Goal: Transaction & Acquisition: Purchase product/service

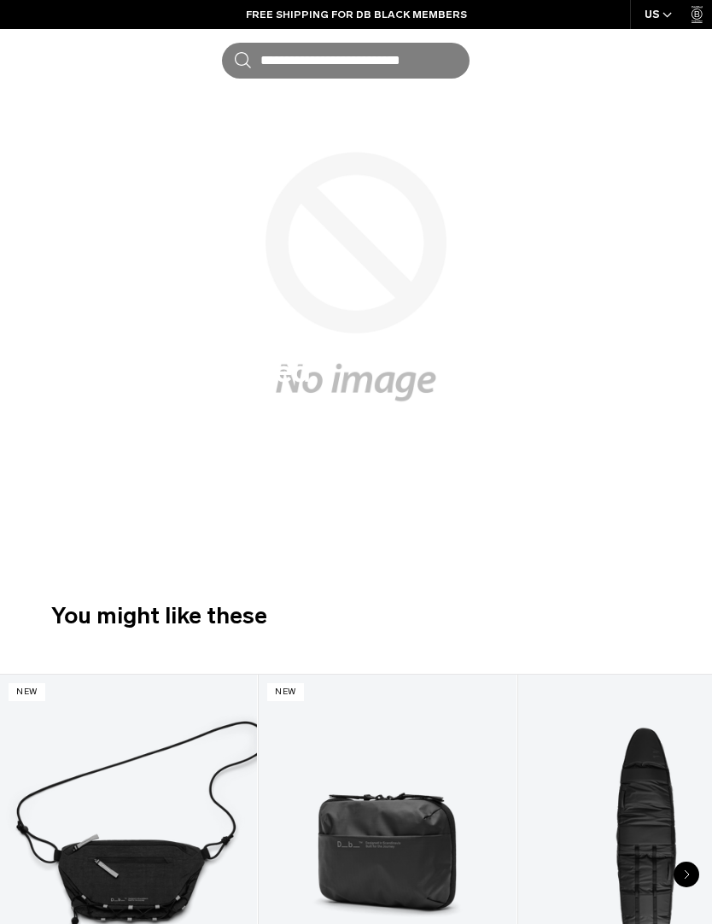
scroll to position [14, 0]
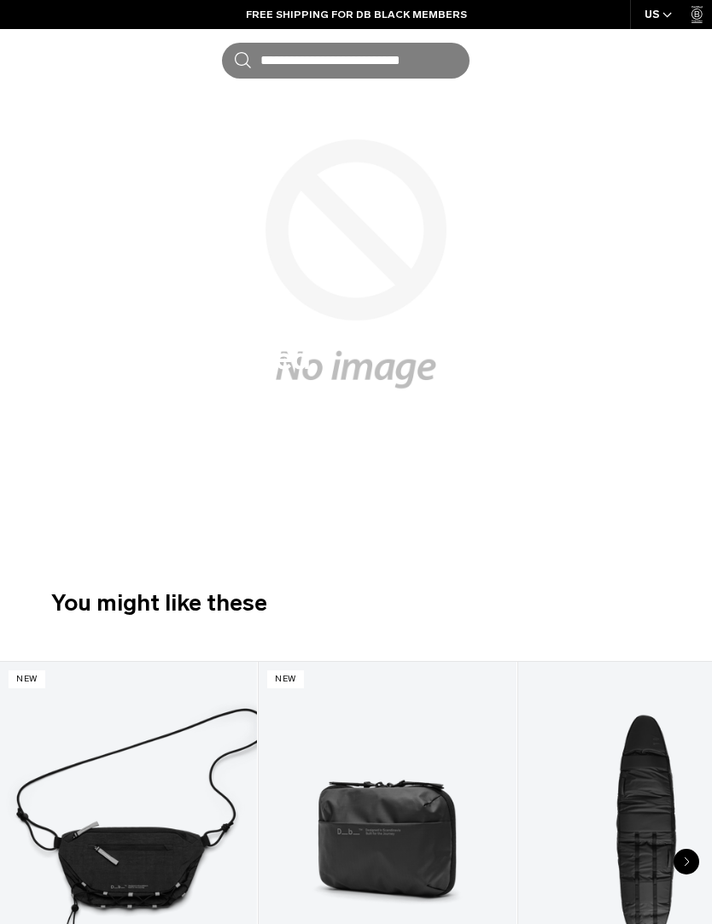
click at [0, 0] on icon "button" at bounding box center [0, 0] width 0 height 0
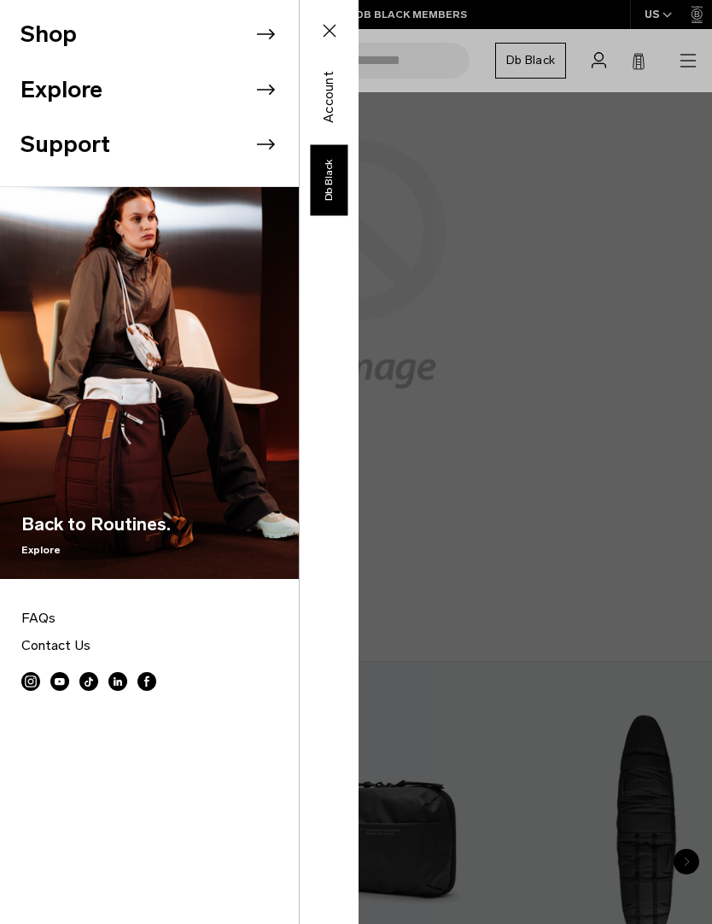
click at [262, 37] on icon at bounding box center [266, 34] width 26 height 26
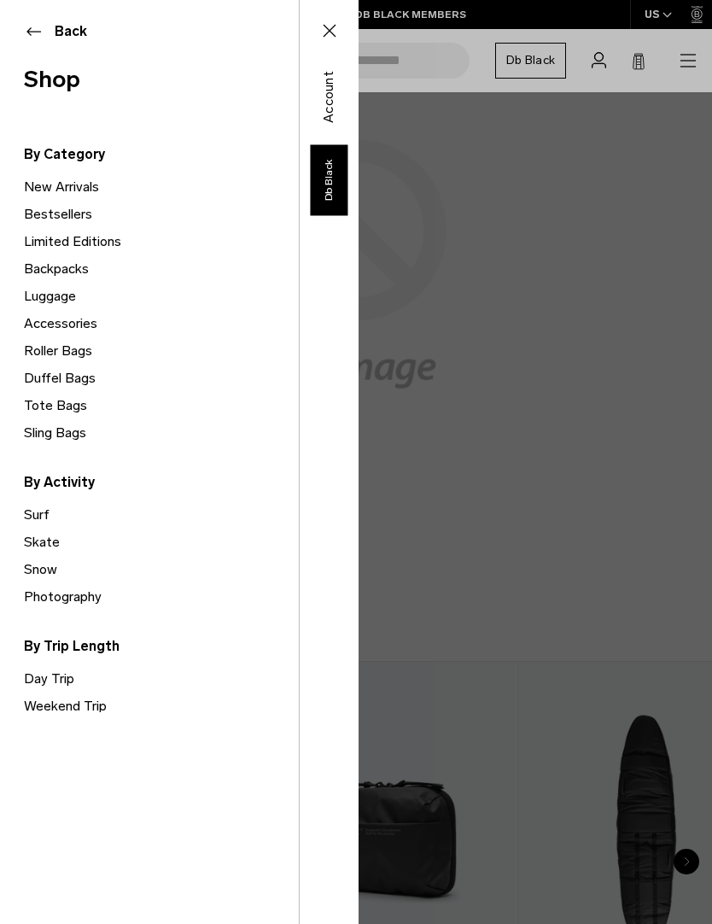
click at [74, 265] on link "Backpacks" at bounding box center [161, 268] width 275 height 27
click at [67, 269] on link "Backpacks" at bounding box center [161, 268] width 275 height 27
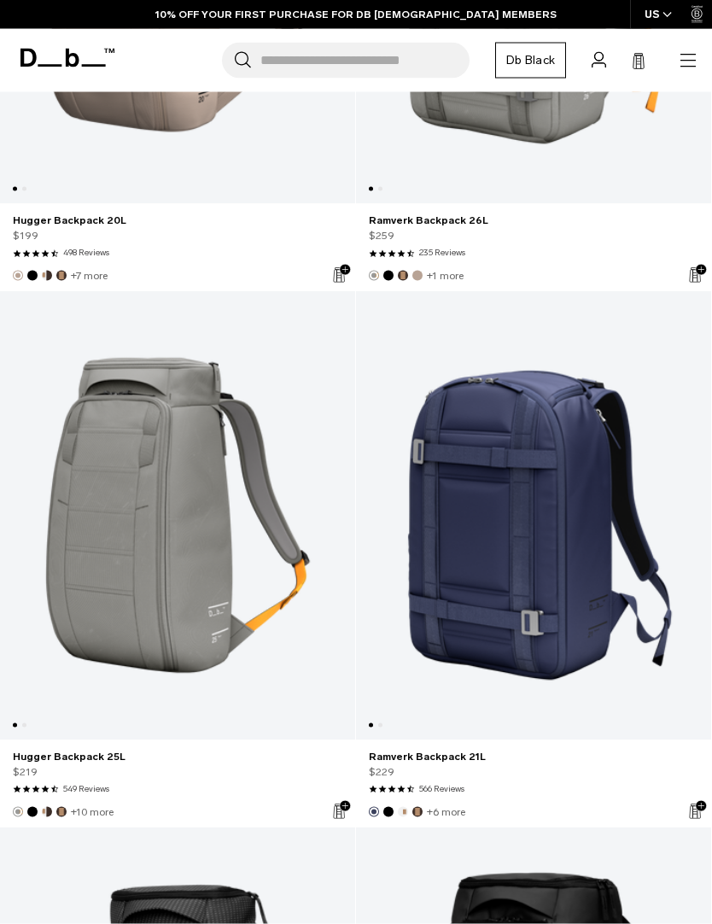
scroll to position [7587, 0]
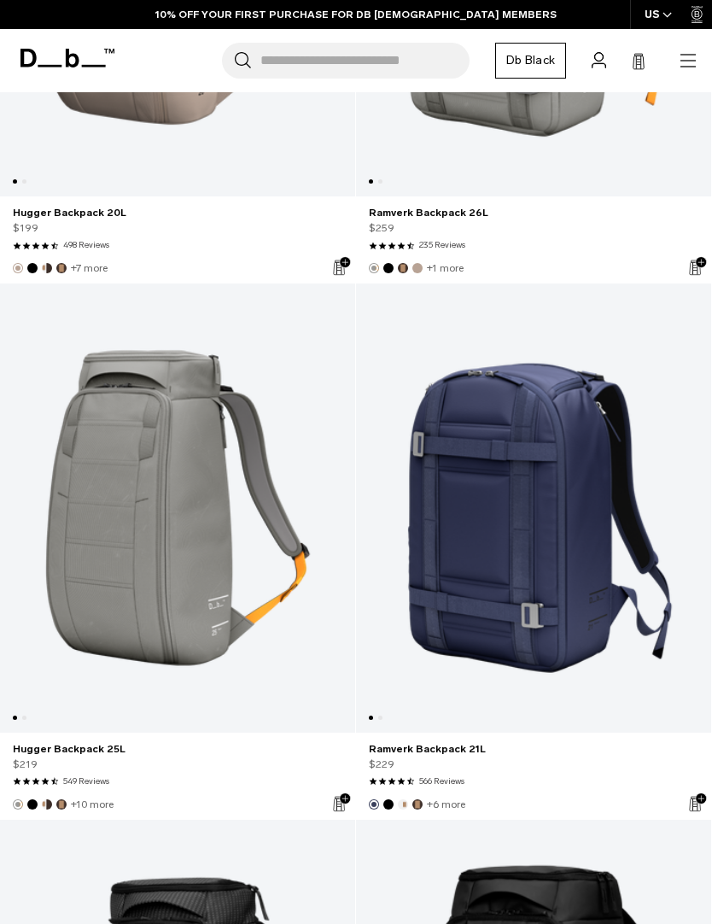
click at [527, 493] on link "Ramverk Backpack 21L" at bounding box center [533, 507] width 355 height 449
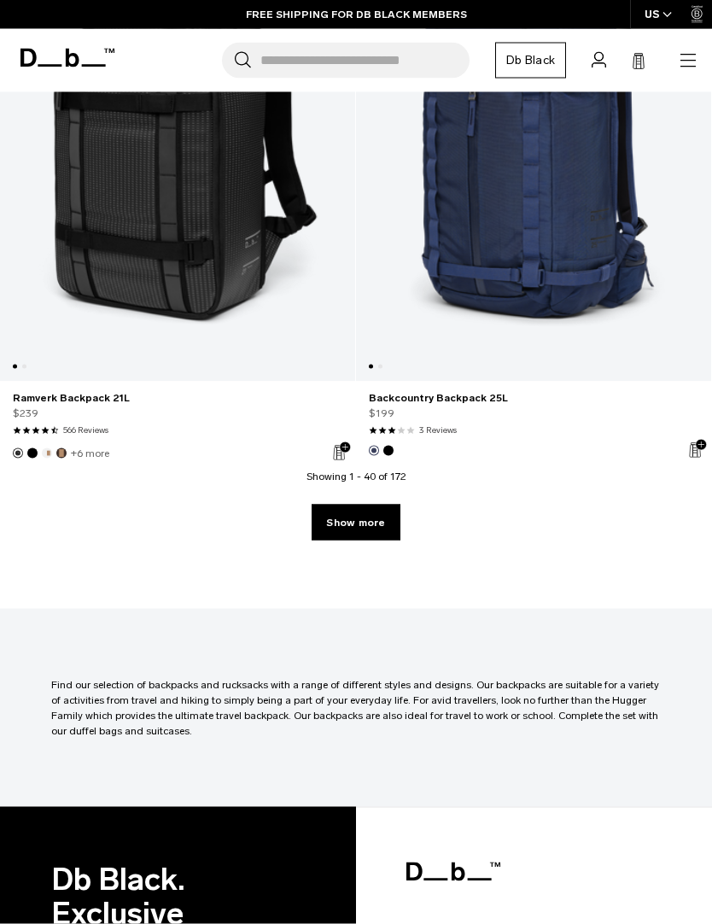
scroll to position [10824, 0]
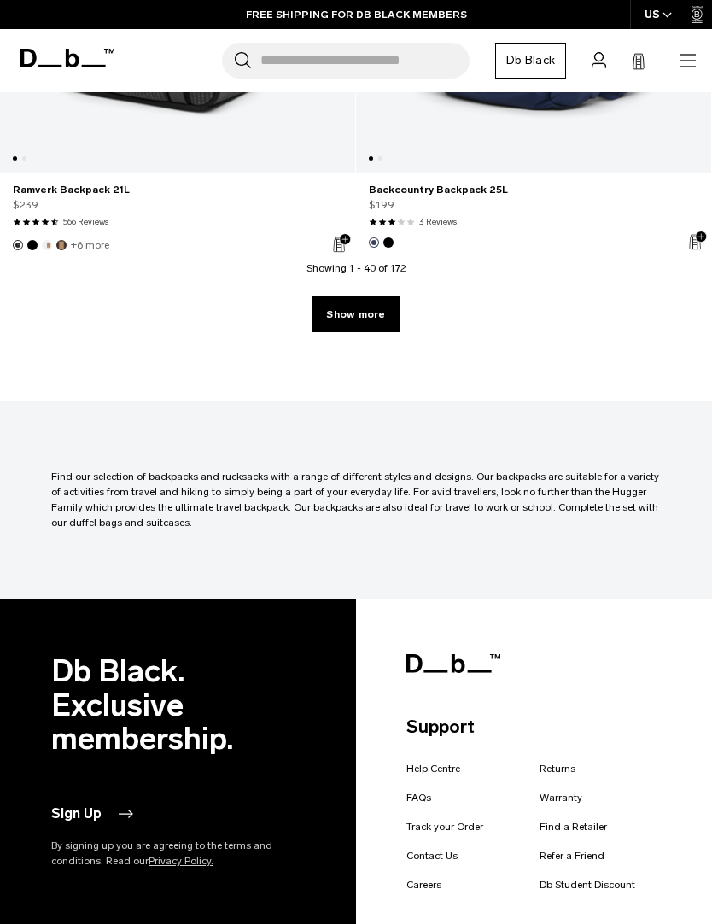
click at [367, 325] on link "Show more" at bounding box center [356, 314] width 88 height 36
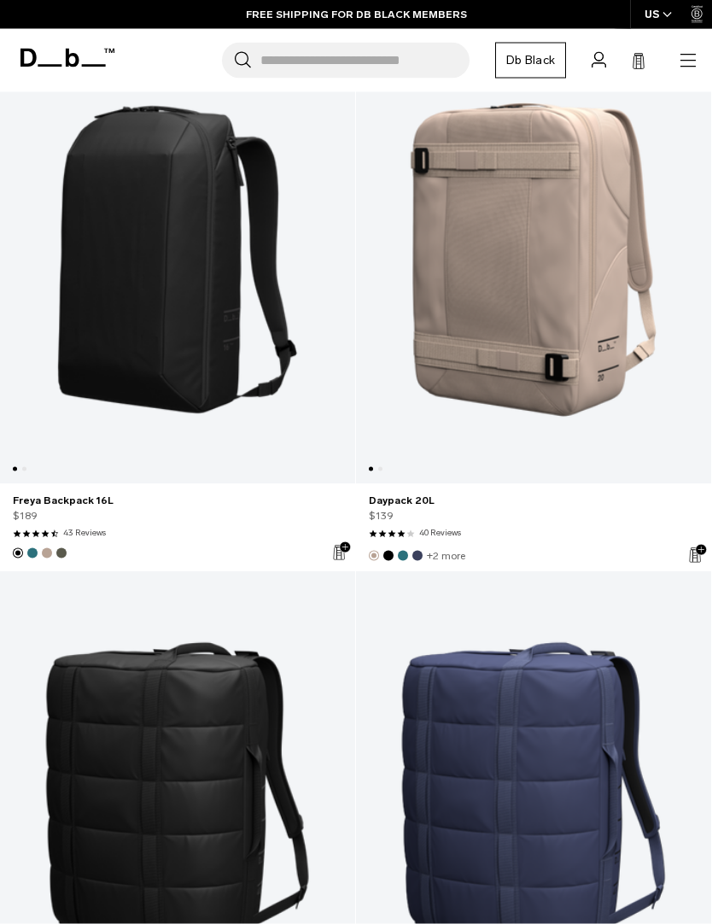
scroll to position [16937, 0]
click at [162, 286] on link "Freya Backpack 16L" at bounding box center [177, 259] width 355 height 449
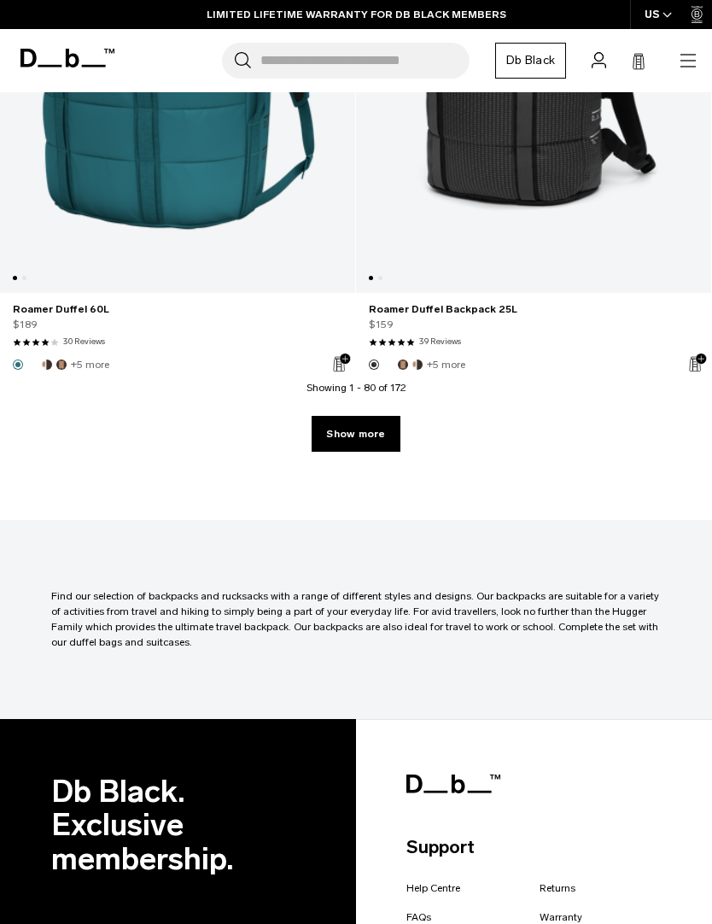
scroll to position [21407, 0]
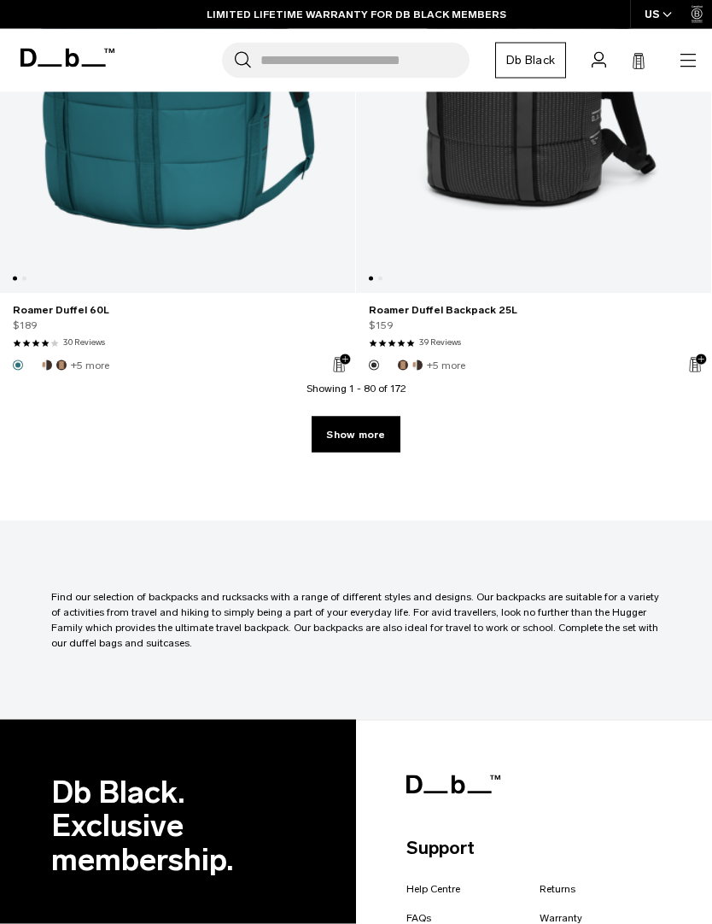
click at [376, 436] on link "Show more" at bounding box center [356, 435] width 88 height 36
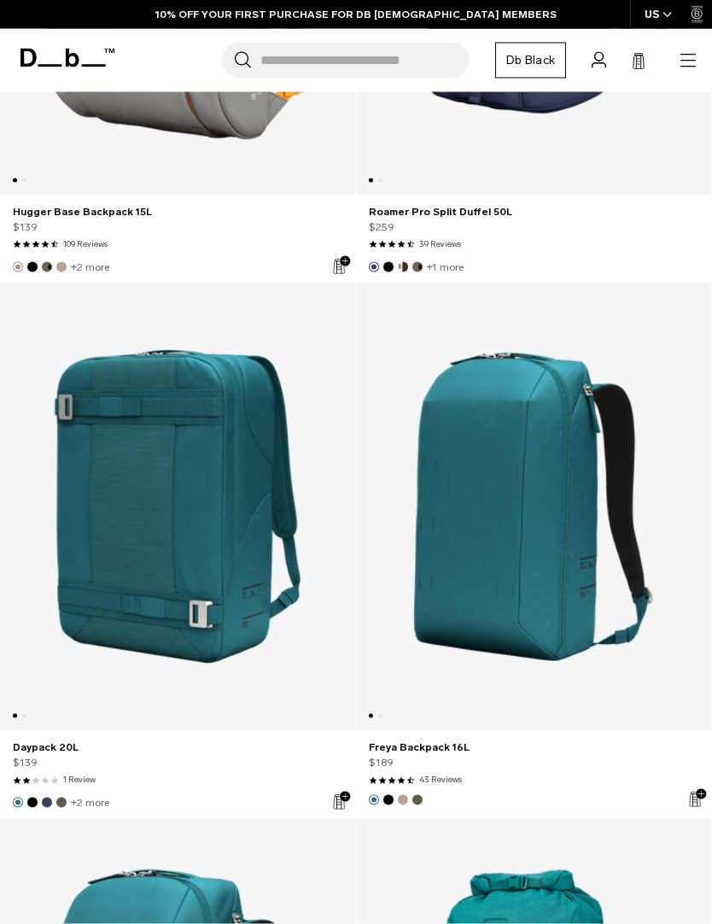
scroll to position [19368, 0]
click at [504, 510] on link "Freya Backpack 16L" at bounding box center [533, 506] width 355 height 449
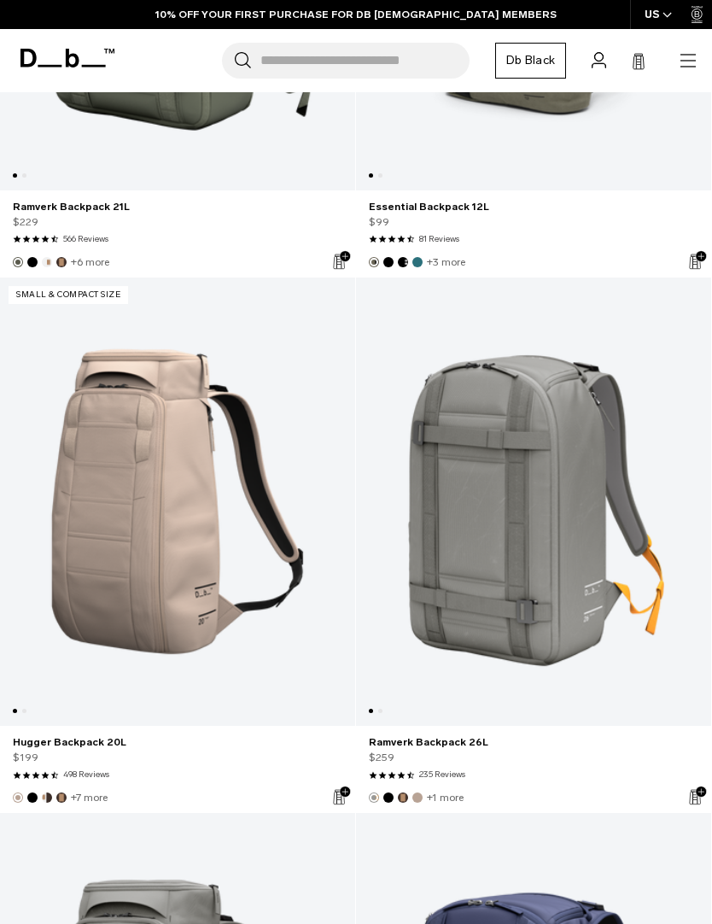
scroll to position [7025, 0]
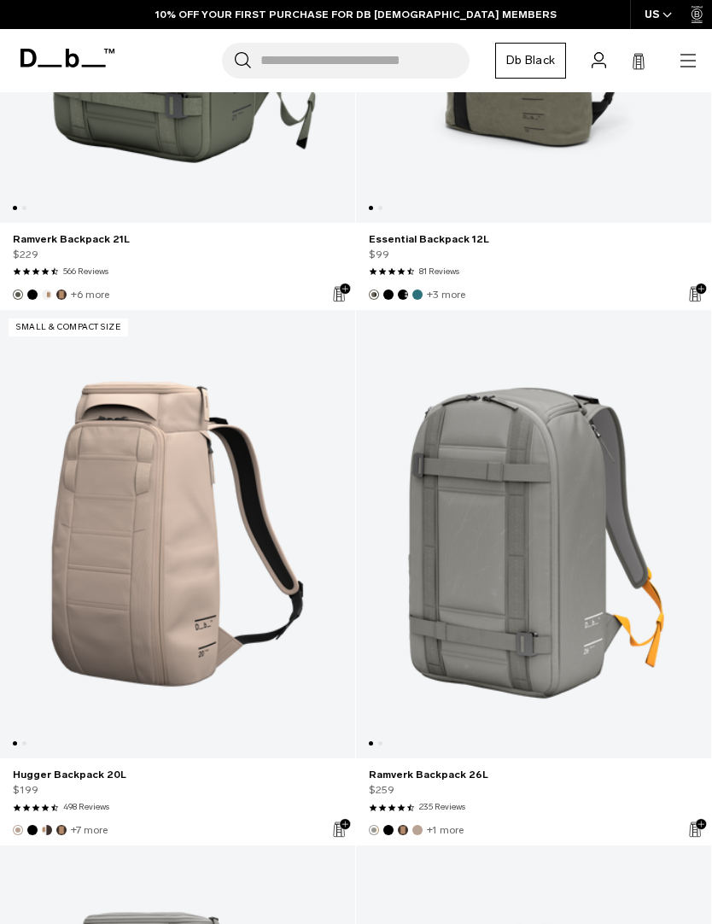
click at [559, 598] on link "Ramverk Backpack 26L" at bounding box center [533, 534] width 355 height 449
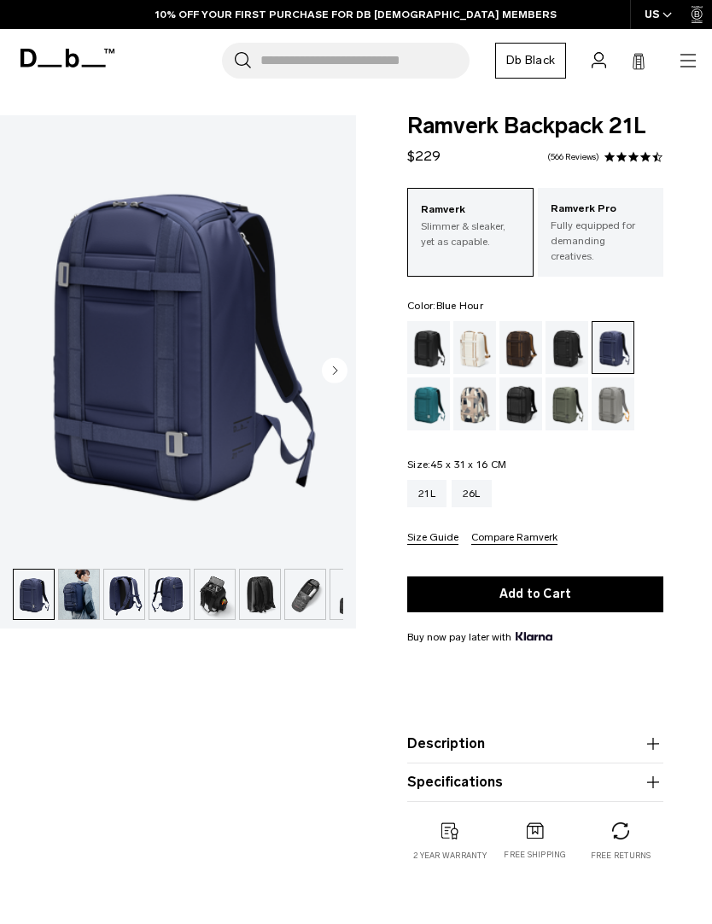
click at [651, 781] on icon "button" at bounding box center [653, 781] width 12 height 1
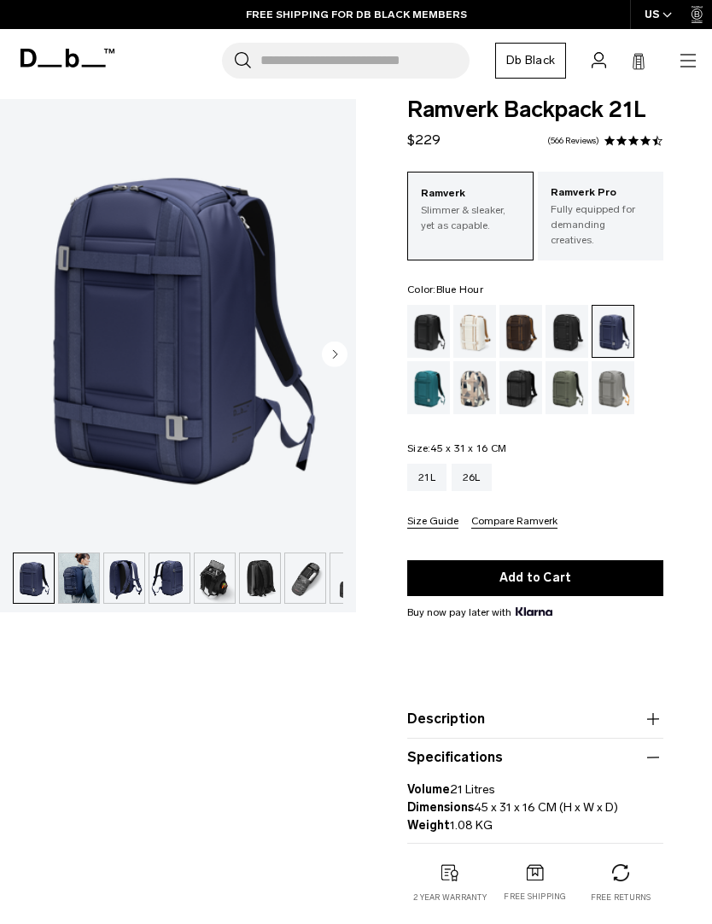
scroll to position [15, 0]
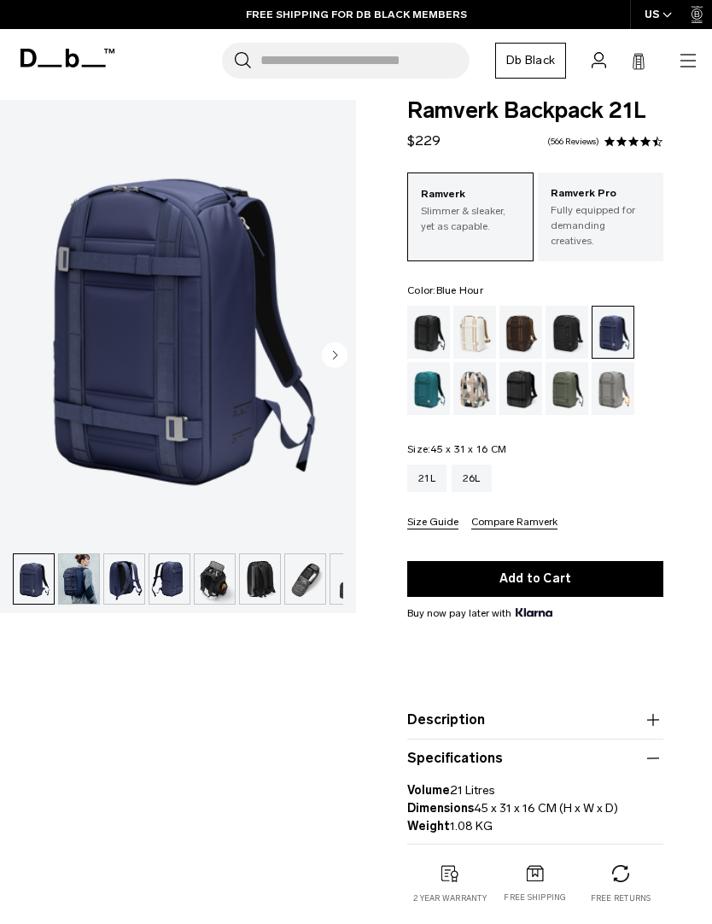
click at [81, 568] on img "button" at bounding box center [79, 579] width 40 height 50
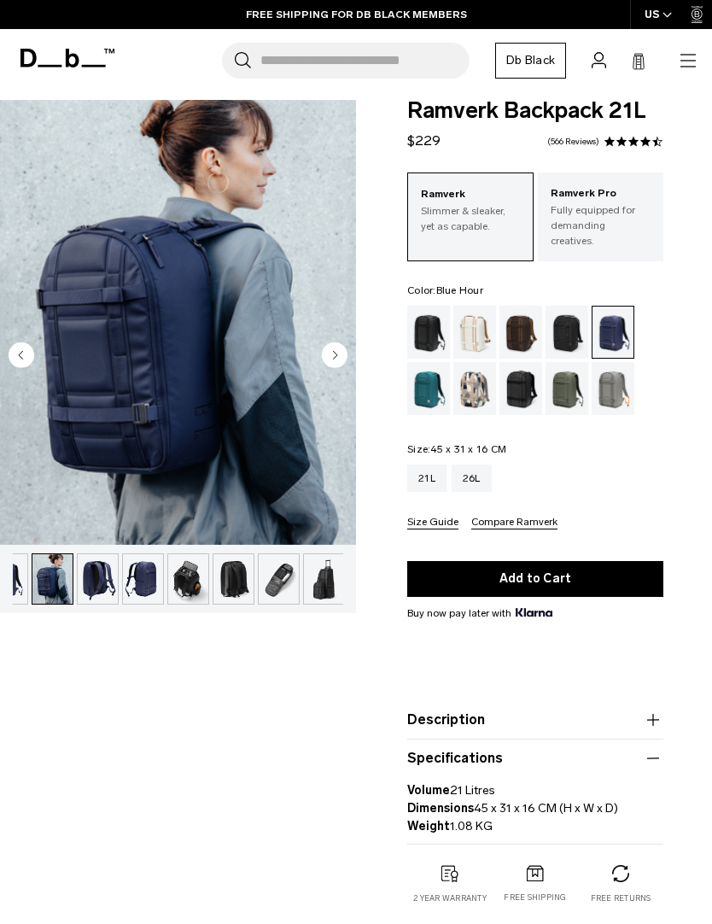
scroll to position [0, 28]
click at [102, 574] on img "button" at bounding box center [96, 579] width 40 height 50
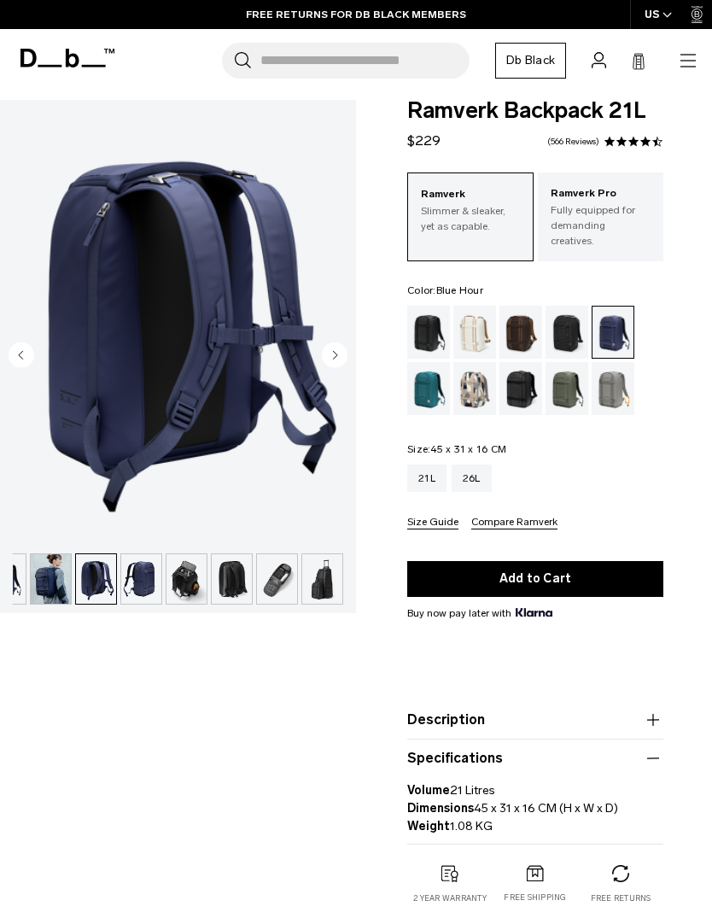
click at [153, 580] on img "button" at bounding box center [141, 579] width 40 height 50
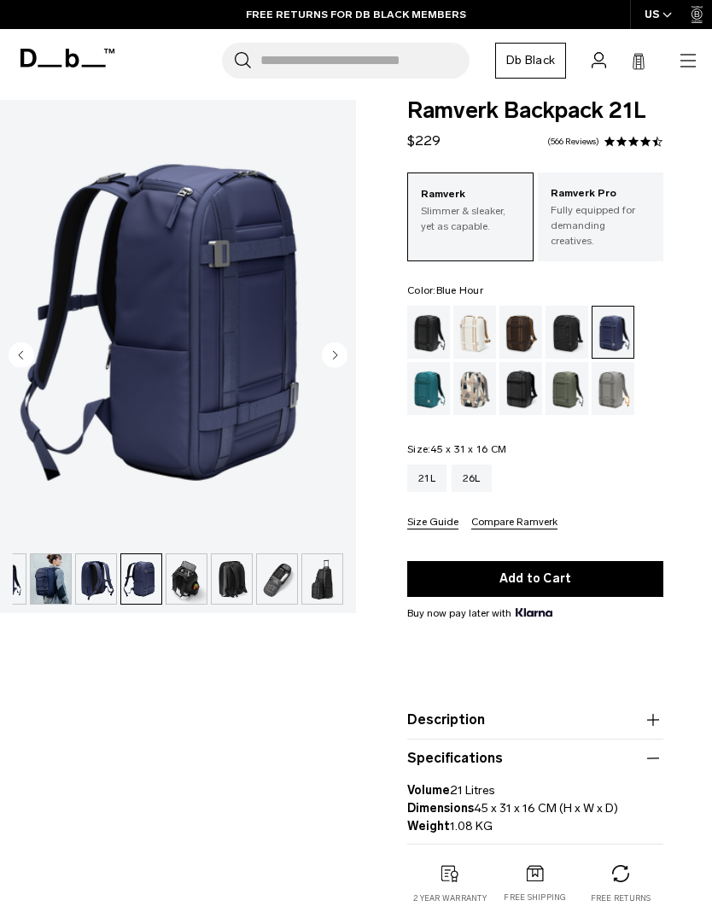
click at [189, 574] on img "button" at bounding box center [186, 579] width 40 height 50
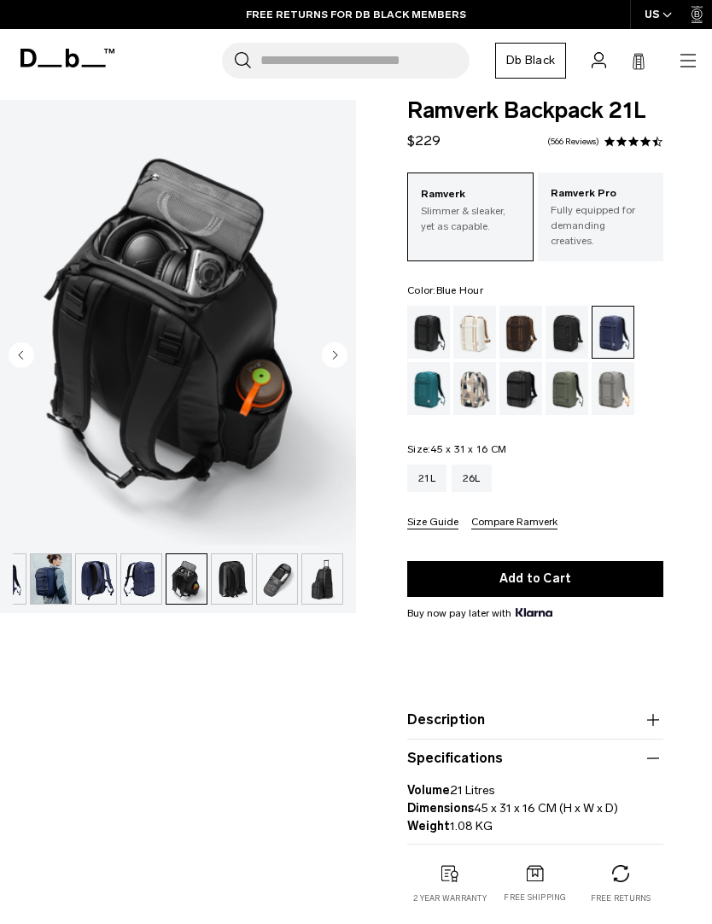
click at [236, 590] on img "button" at bounding box center [232, 579] width 40 height 50
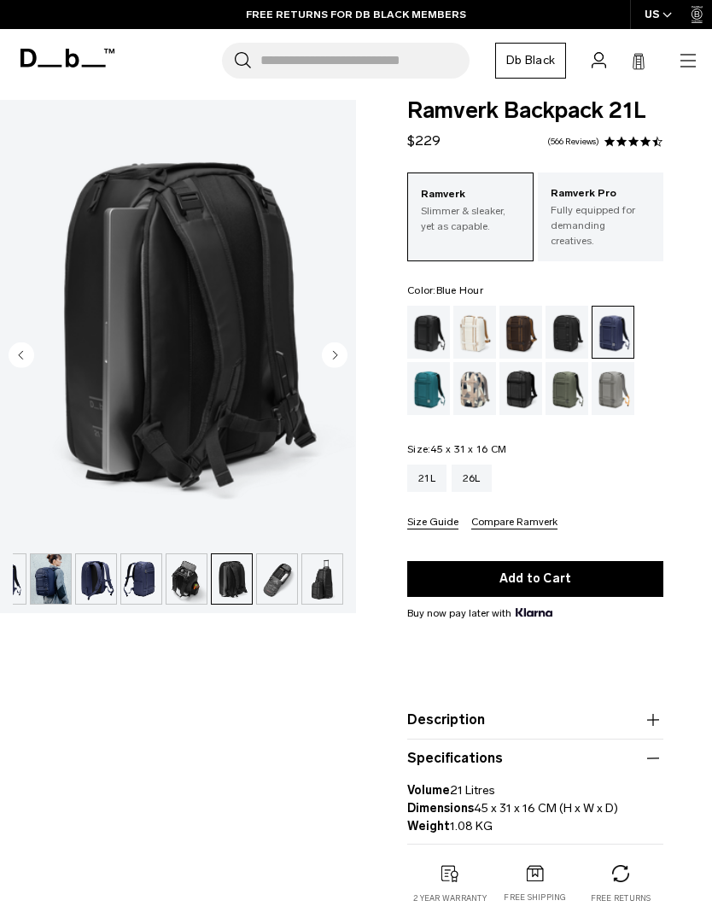
click at [280, 579] on img "button" at bounding box center [277, 579] width 40 height 50
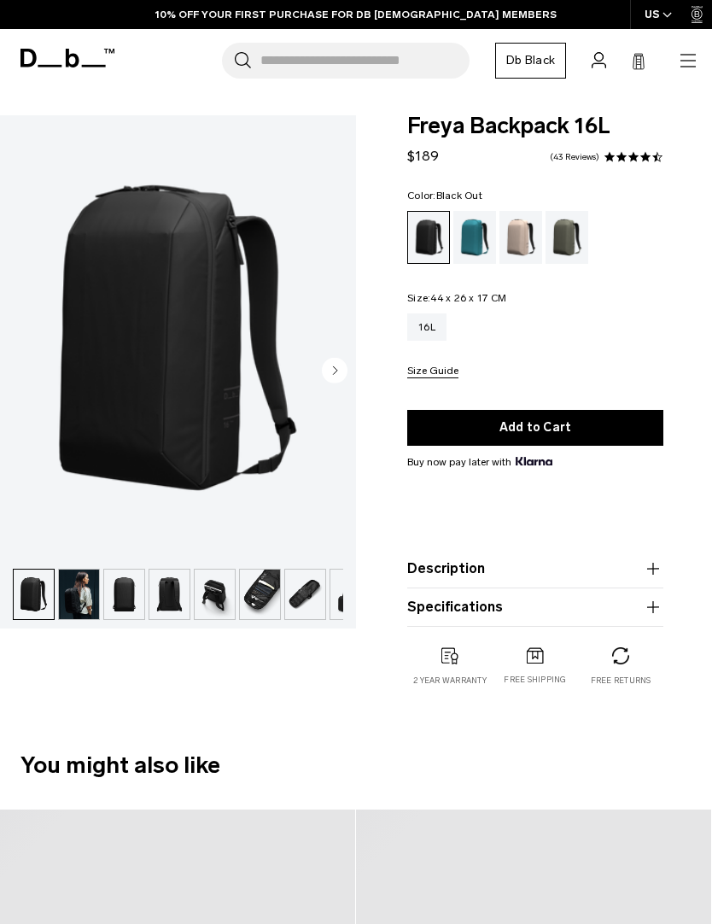
click at [32, 593] on img "button" at bounding box center [34, 594] width 40 height 50
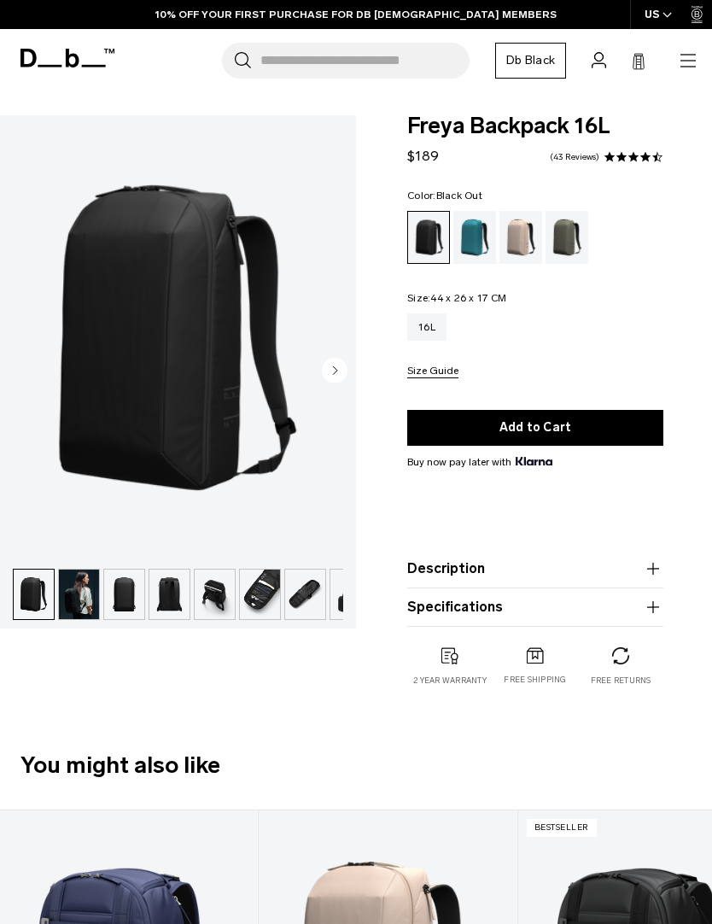
click at [36, 594] on img "button" at bounding box center [34, 594] width 40 height 50
click at [86, 597] on img "button" at bounding box center [79, 594] width 40 height 50
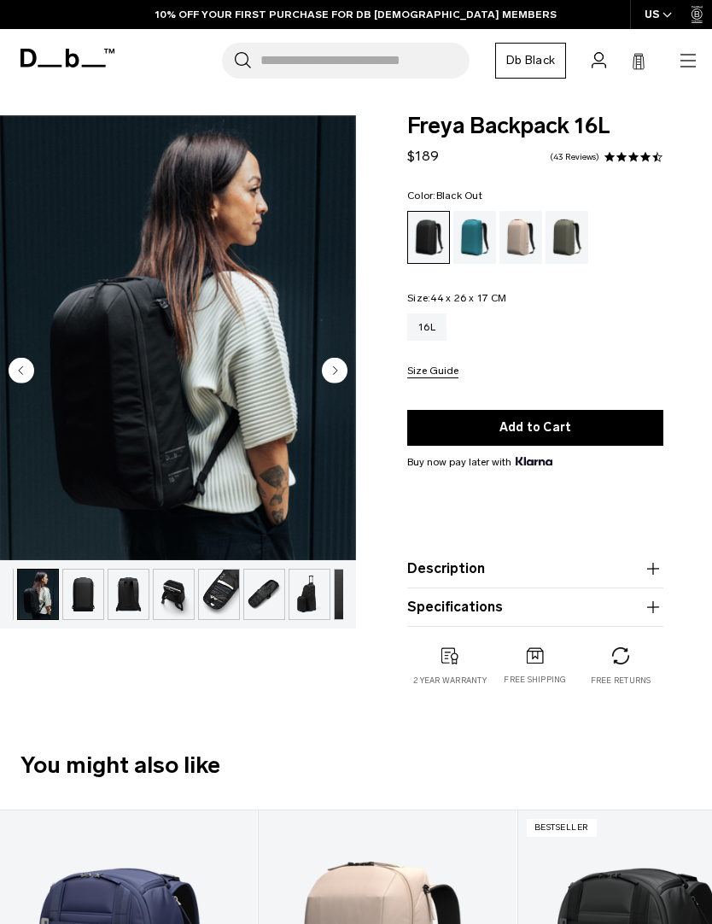
scroll to position [0, 45]
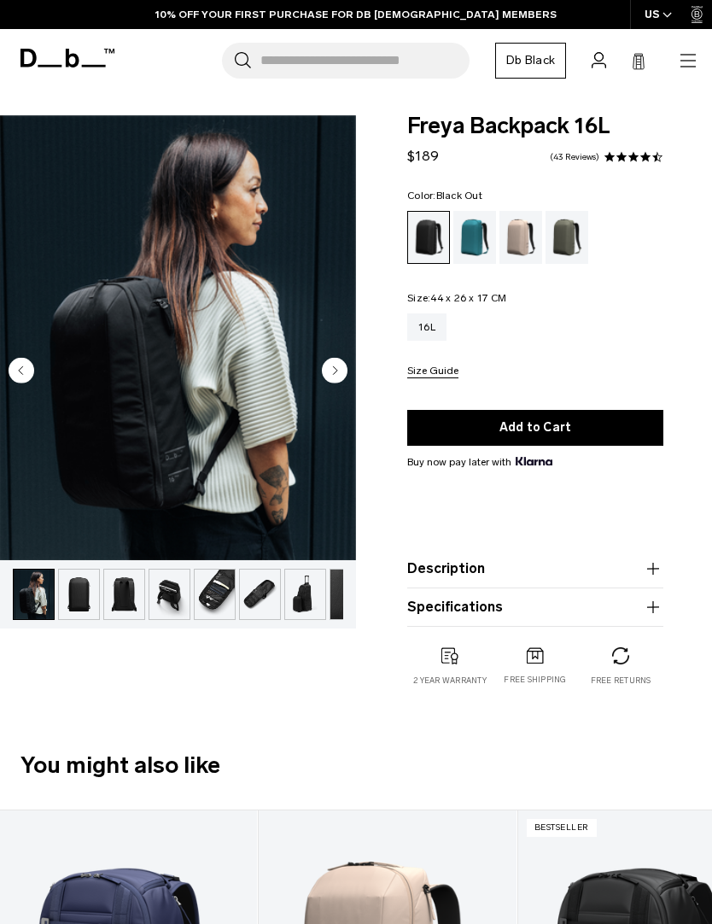
click at [120, 601] on img "button" at bounding box center [124, 594] width 40 height 50
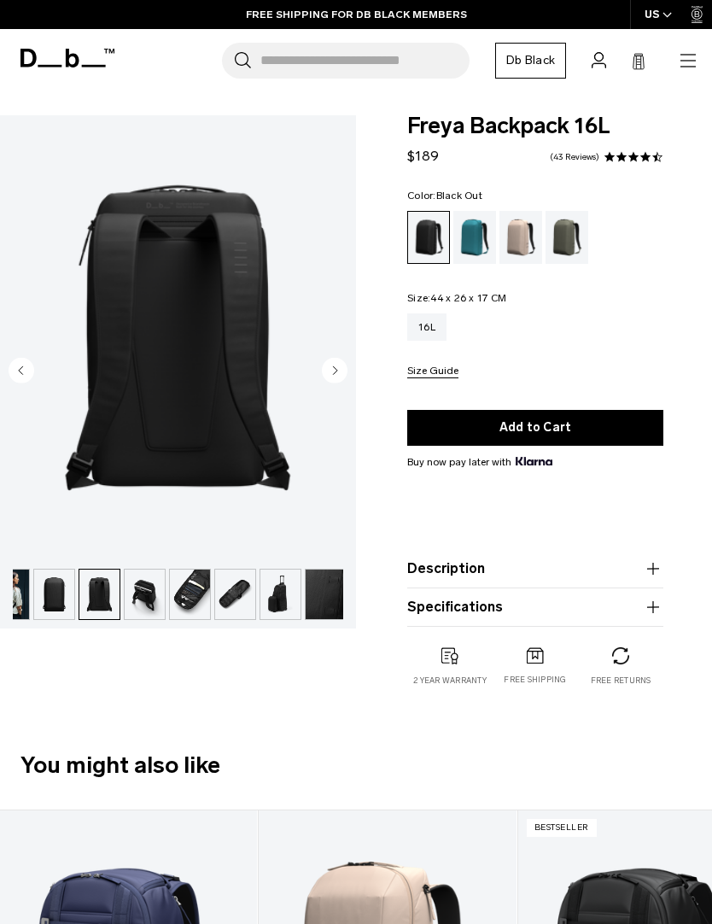
scroll to position [0, 73]
click at [158, 593] on img "button" at bounding box center [141, 594] width 40 height 50
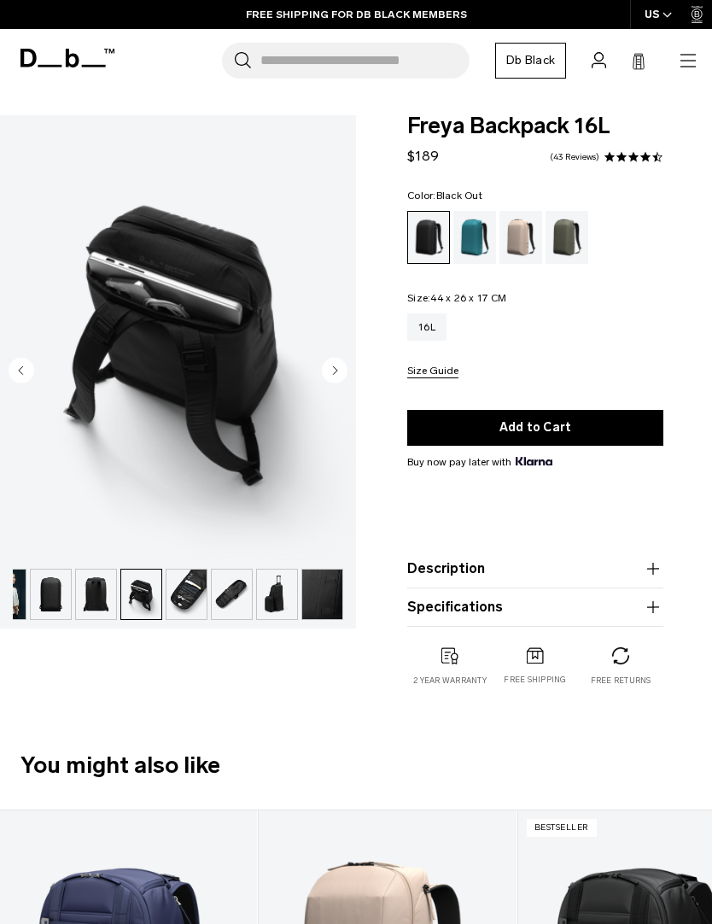
click at [178, 593] on img "button" at bounding box center [186, 594] width 40 height 50
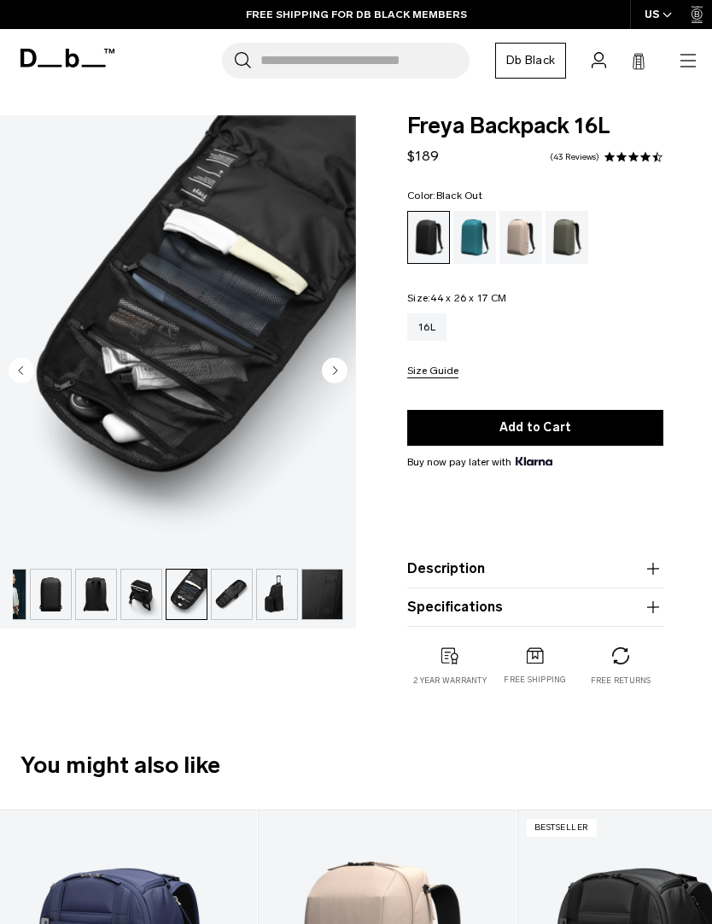
click at [190, 599] on img "button" at bounding box center [186, 594] width 40 height 50
click at [236, 596] on img "button" at bounding box center [232, 594] width 40 height 50
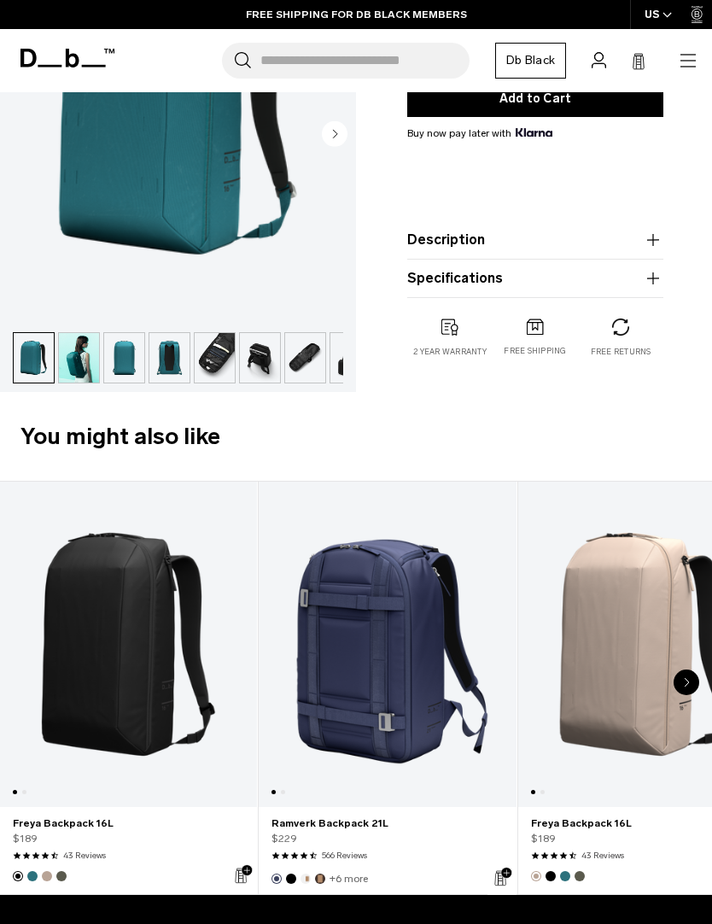
scroll to position [328, 0]
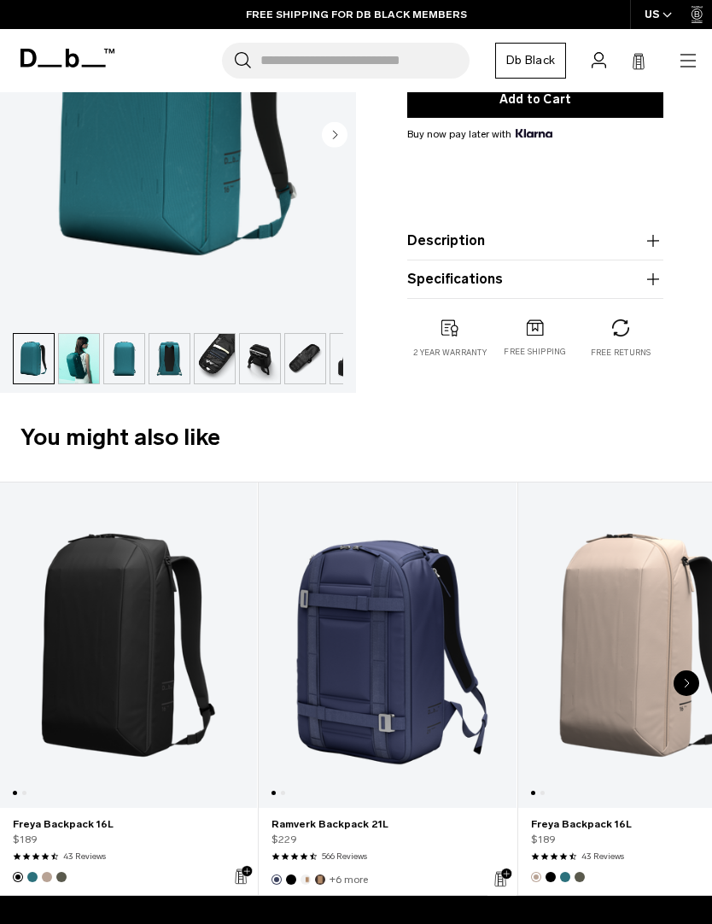
click at [656, 287] on icon "button" at bounding box center [653, 279] width 20 height 20
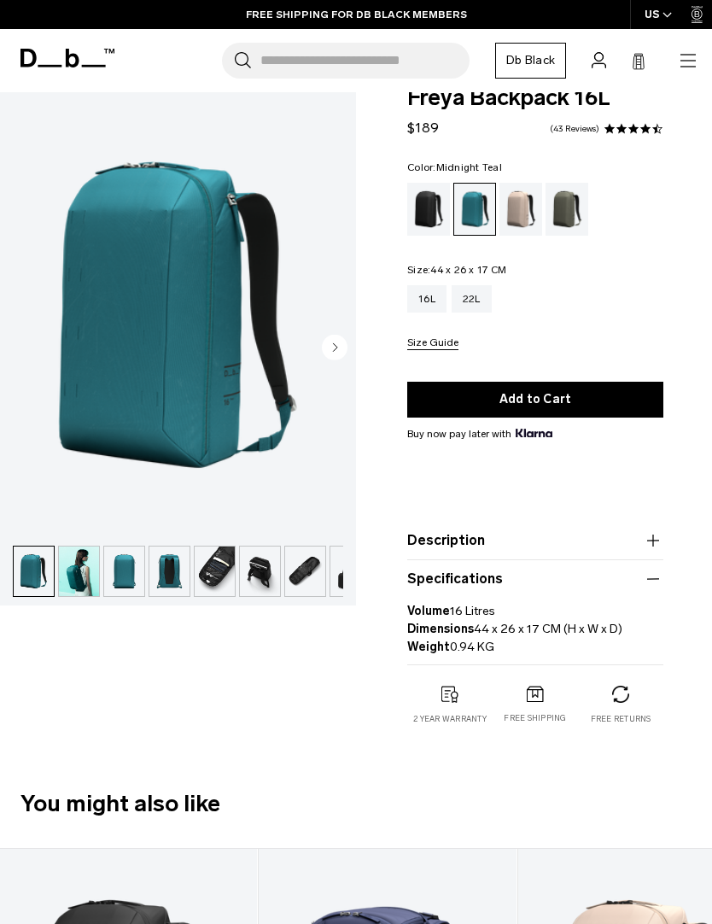
scroll to position [0, 0]
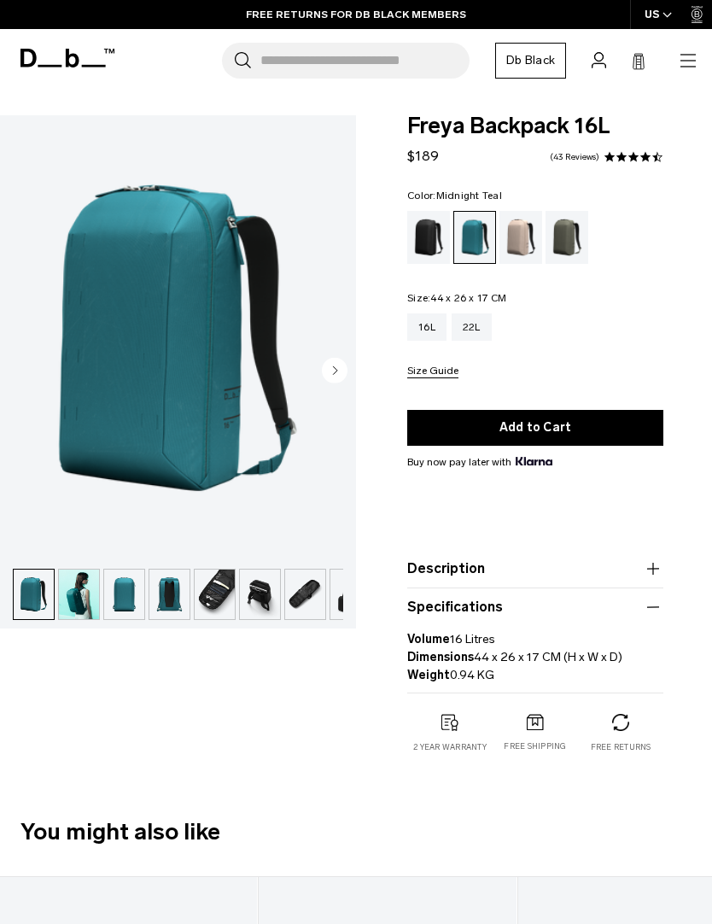
click at [125, 600] on img "button" at bounding box center [124, 594] width 40 height 50
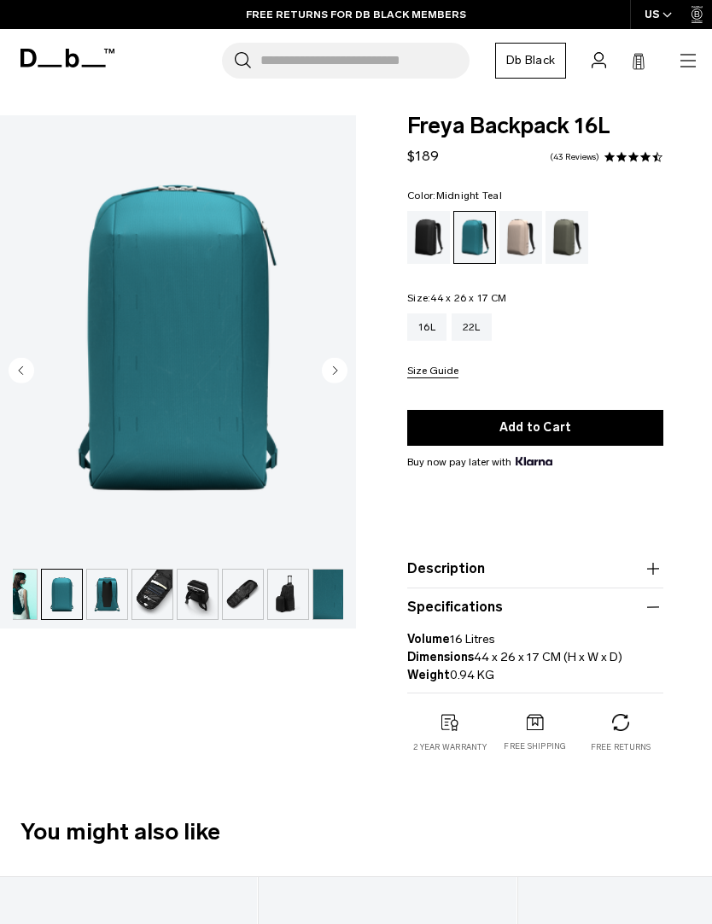
scroll to position [0, 73]
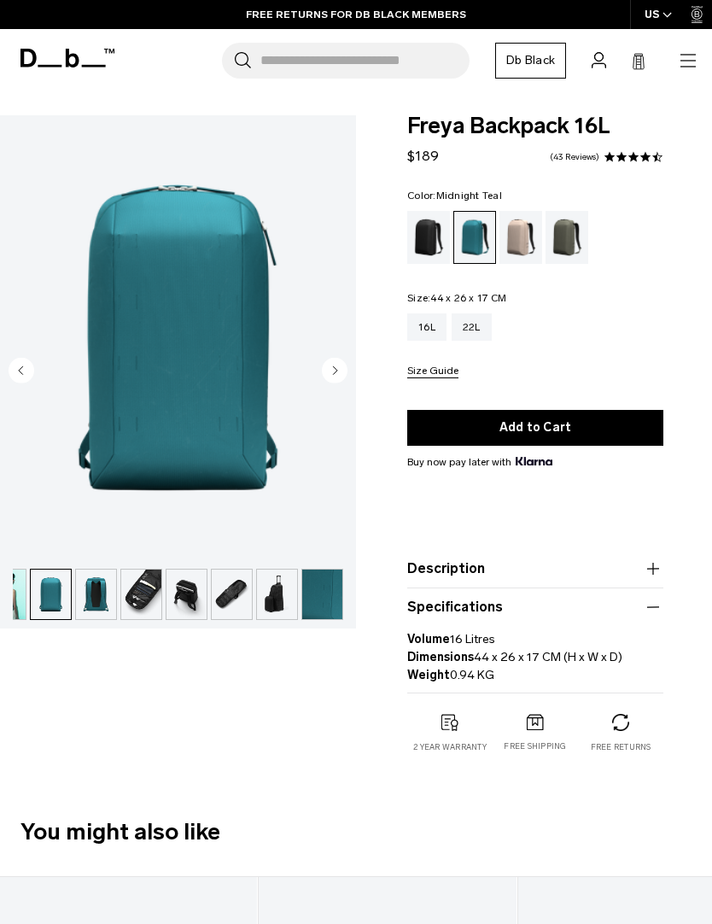
click at [96, 595] on img "button" at bounding box center [96, 594] width 40 height 50
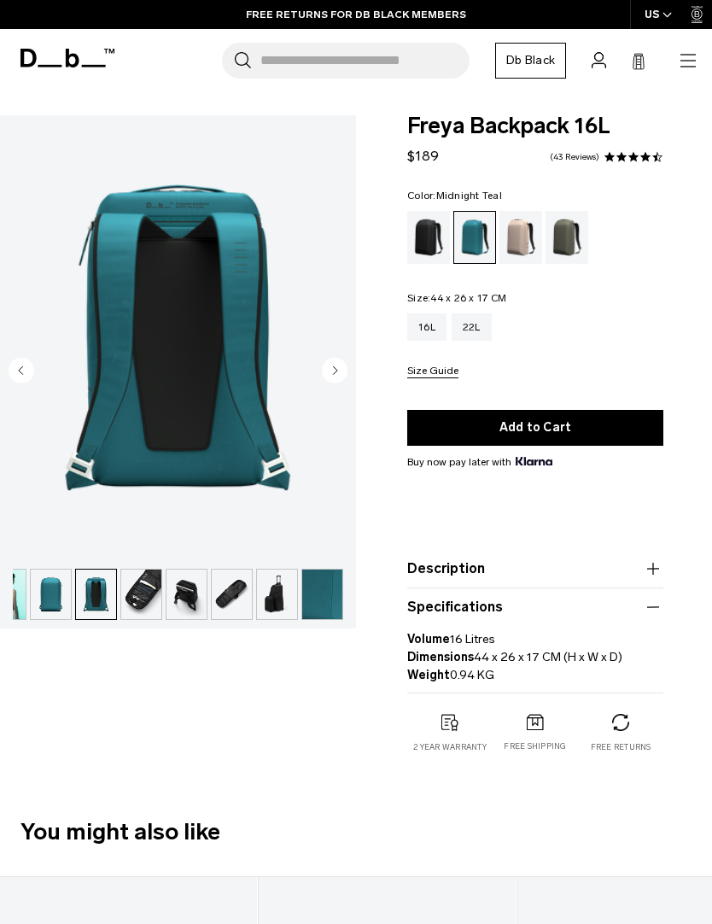
click at [143, 585] on img "button" at bounding box center [141, 594] width 40 height 50
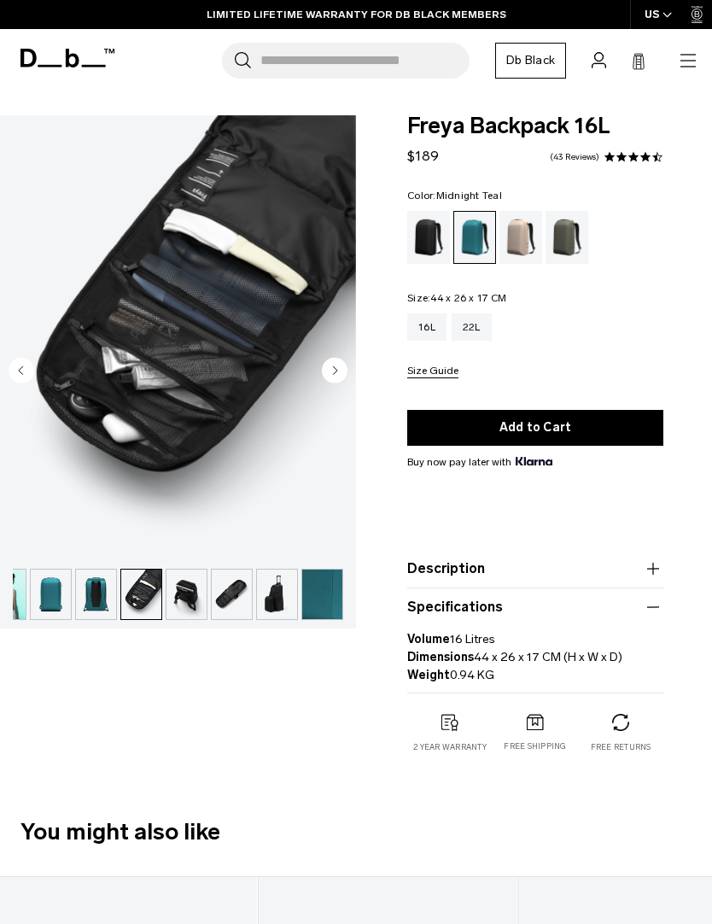
click at [193, 592] on img "button" at bounding box center [186, 594] width 40 height 50
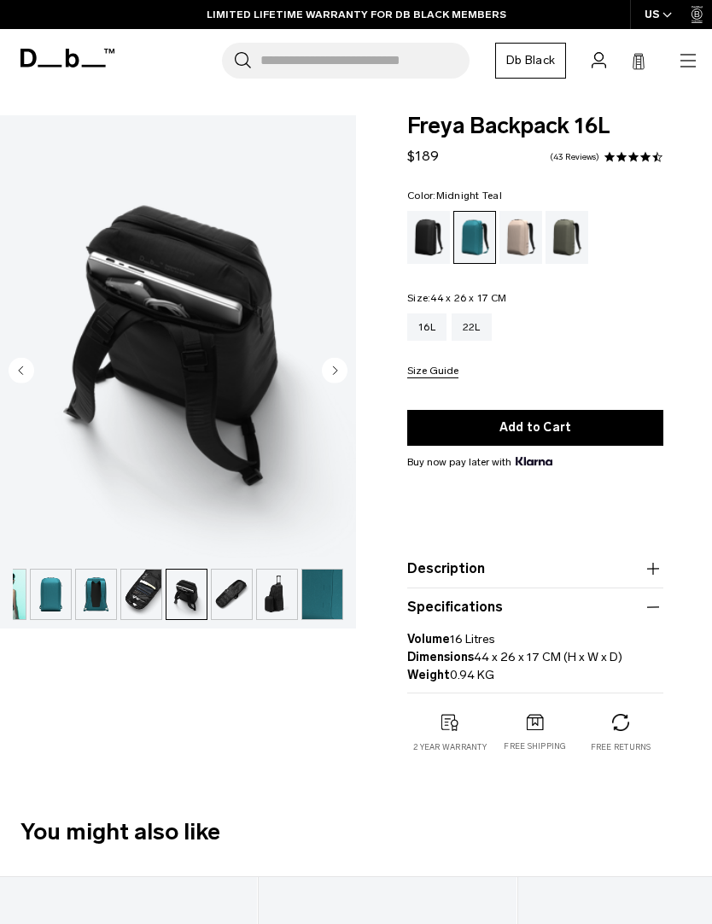
click at [230, 598] on img "button" at bounding box center [232, 594] width 40 height 50
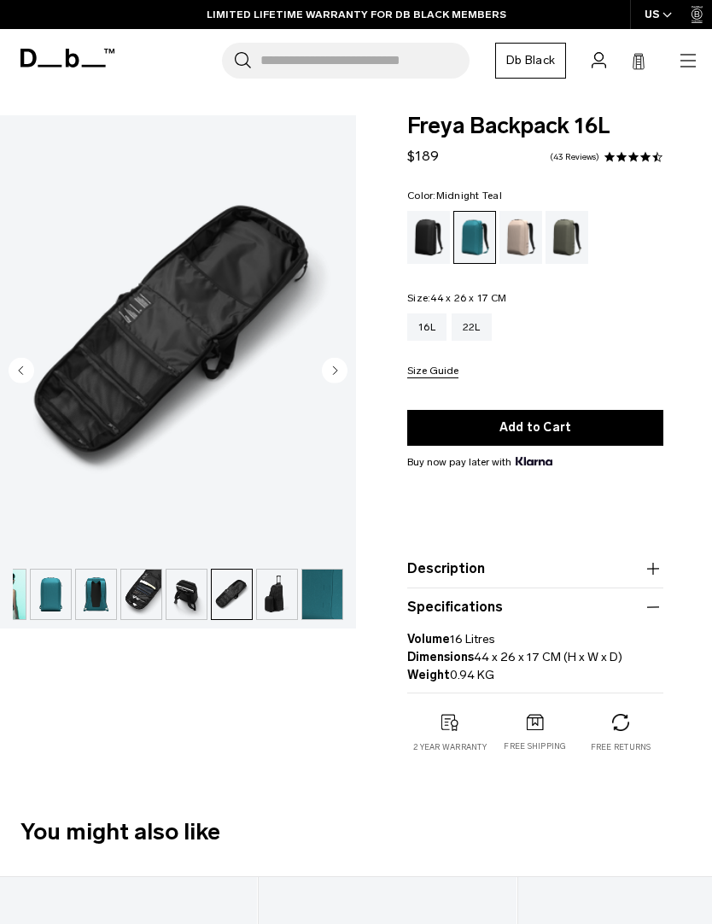
click at [280, 585] on img "button" at bounding box center [277, 594] width 40 height 50
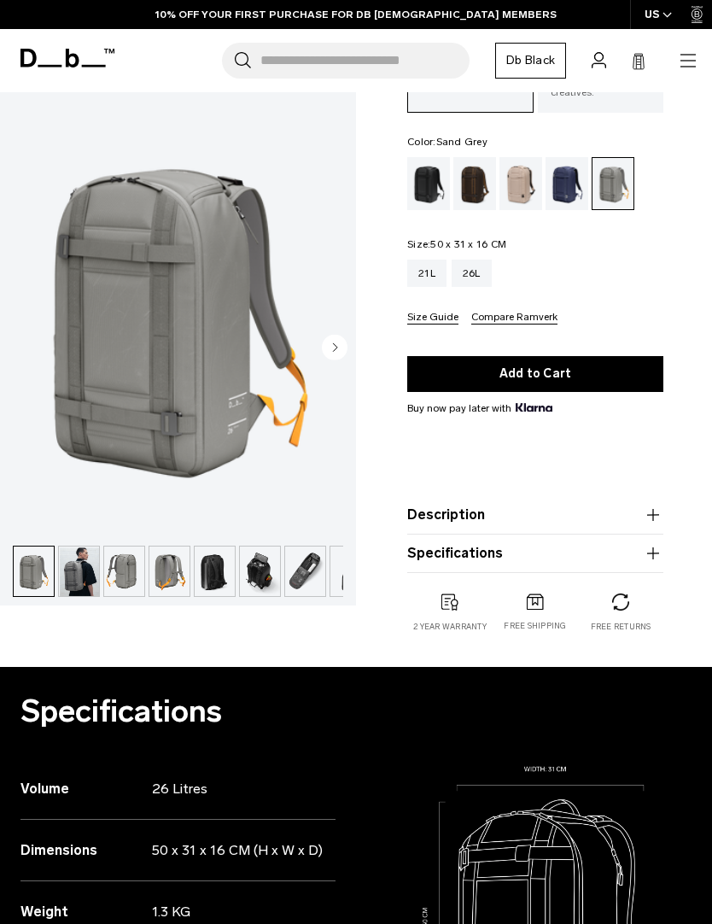
click at [655, 550] on icon "button" at bounding box center [653, 553] width 20 height 20
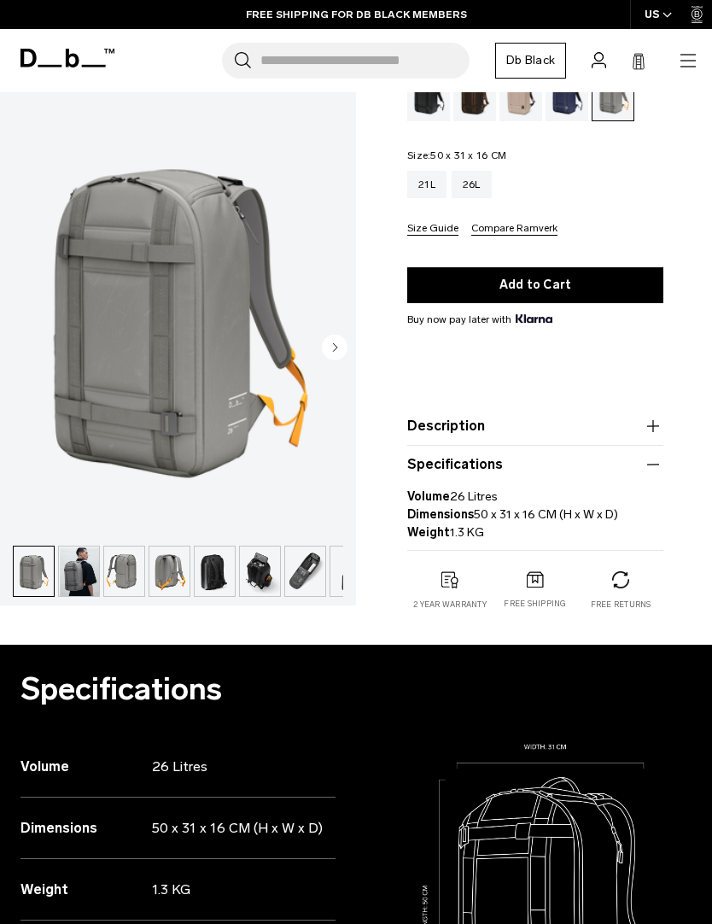
scroll to position [250, 0]
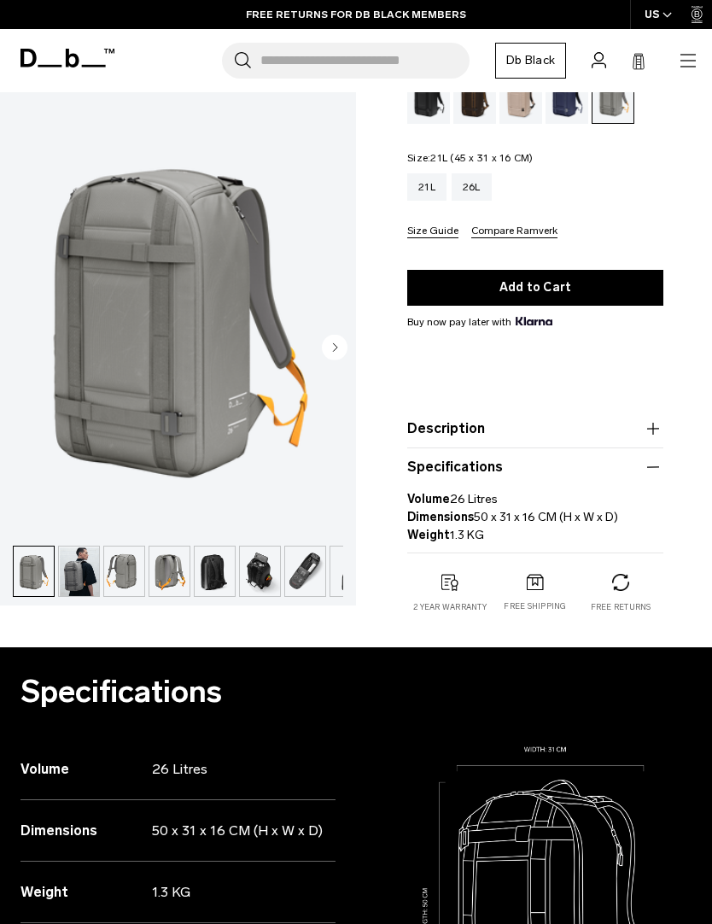
click at [444, 187] on div "21L" at bounding box center [426, 186] width 39 height 27
click at [481, 185] on div "26L" at bounding box center [472, 186] width 40 height 27
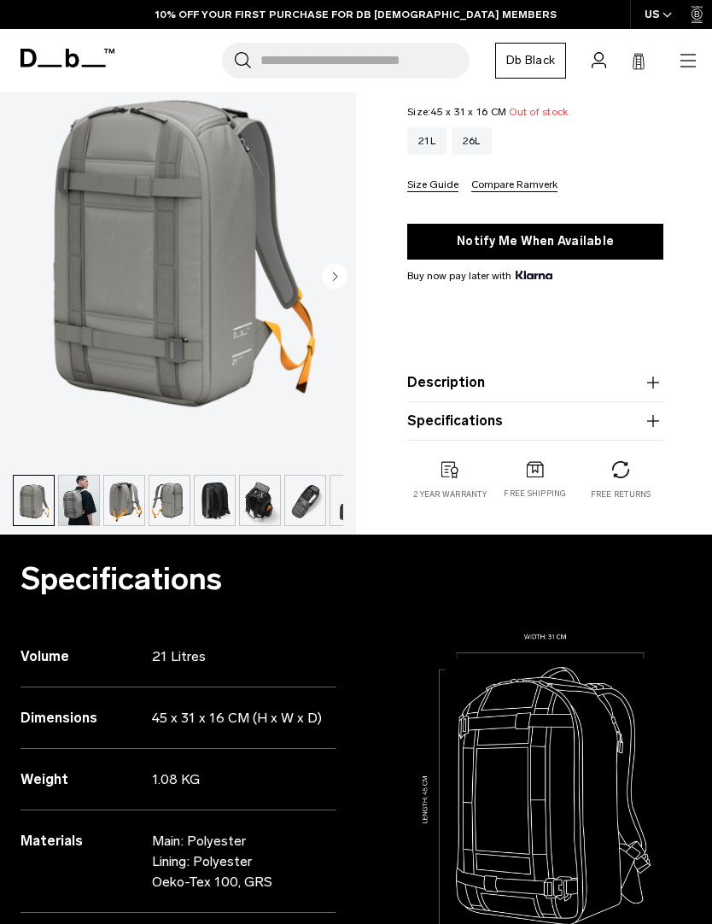
click at [656, 377] on icon "button" at bounding box center [653, 382] width 20 height 20
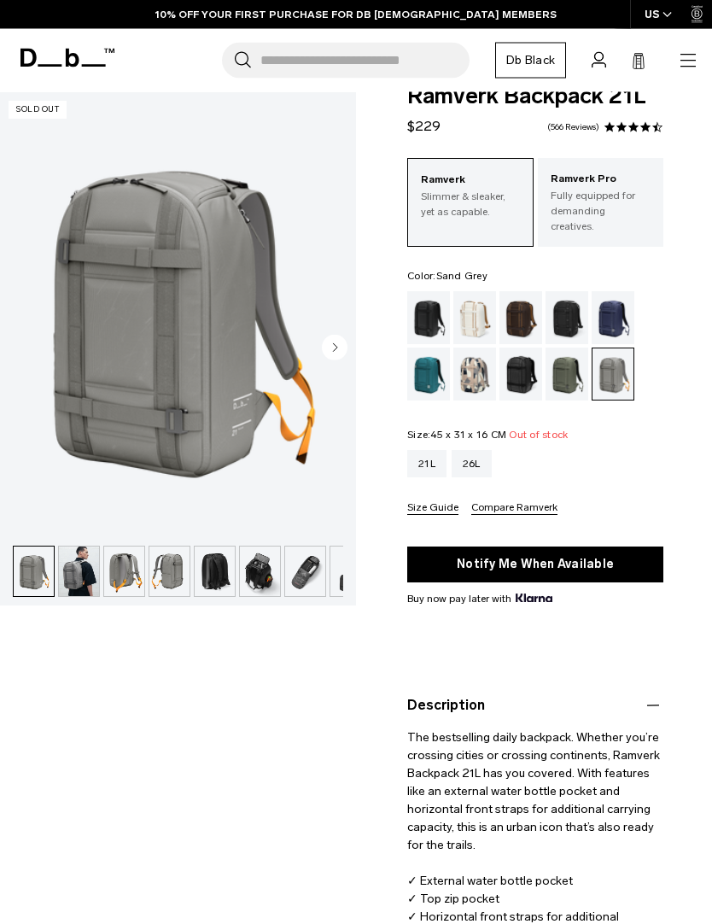
scroll to position [12, 0]
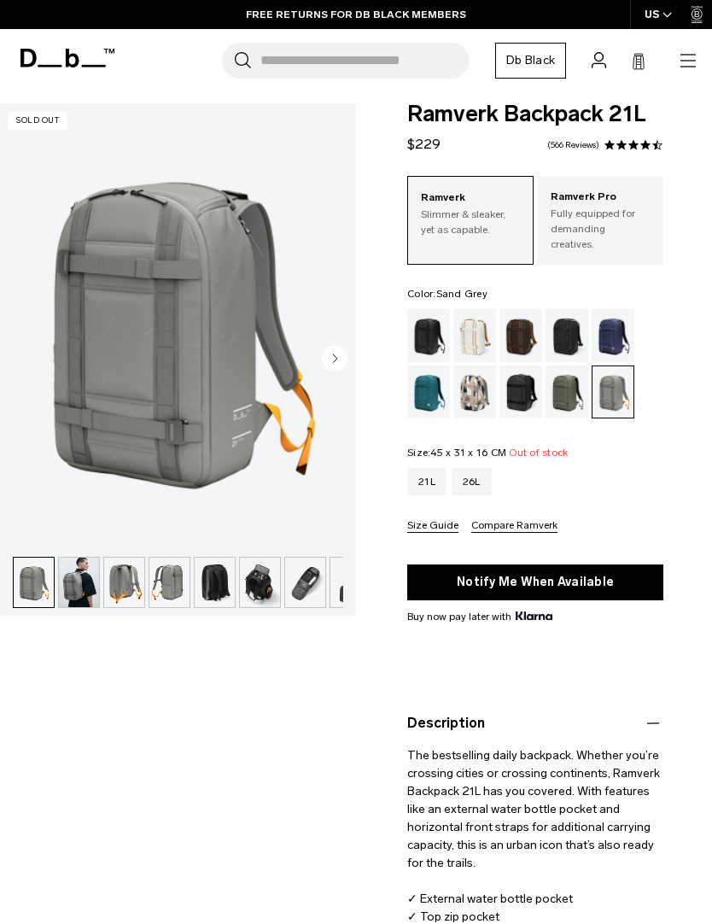
click at [260, 595] on img "button" at bounding box center [260, 582] width 40 height 50
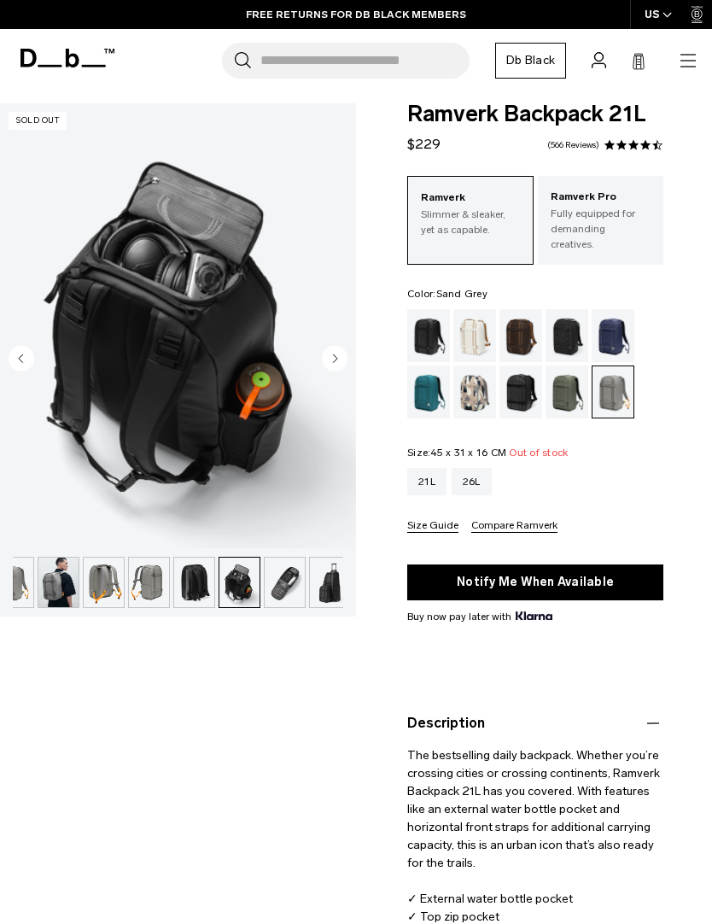
scroll to position [0, 28]
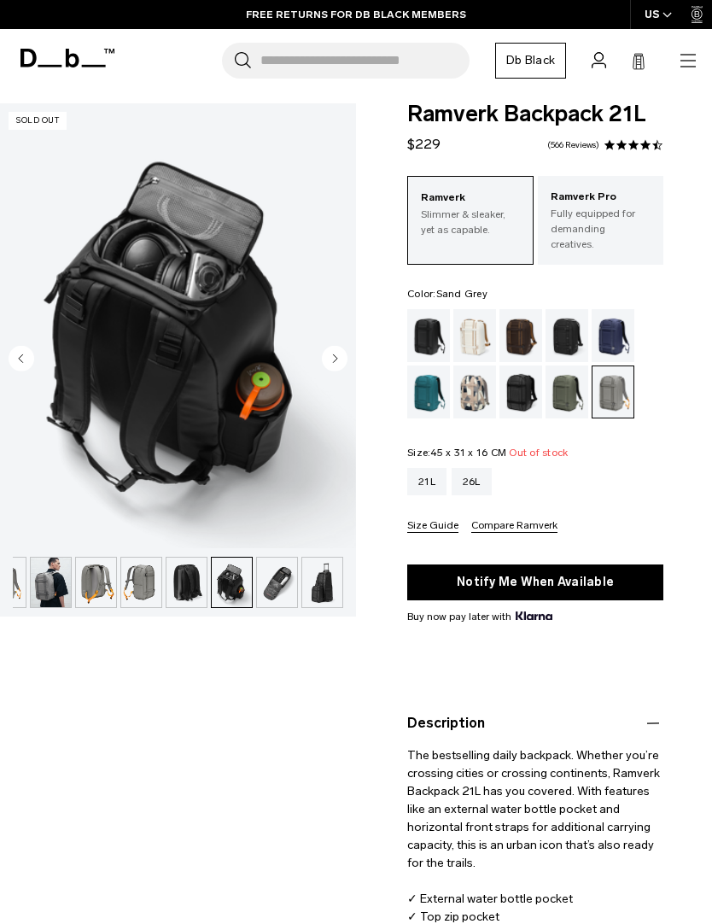
click at [283, 583] on img "button" at bounding box center [277, 582] width 40 height 50
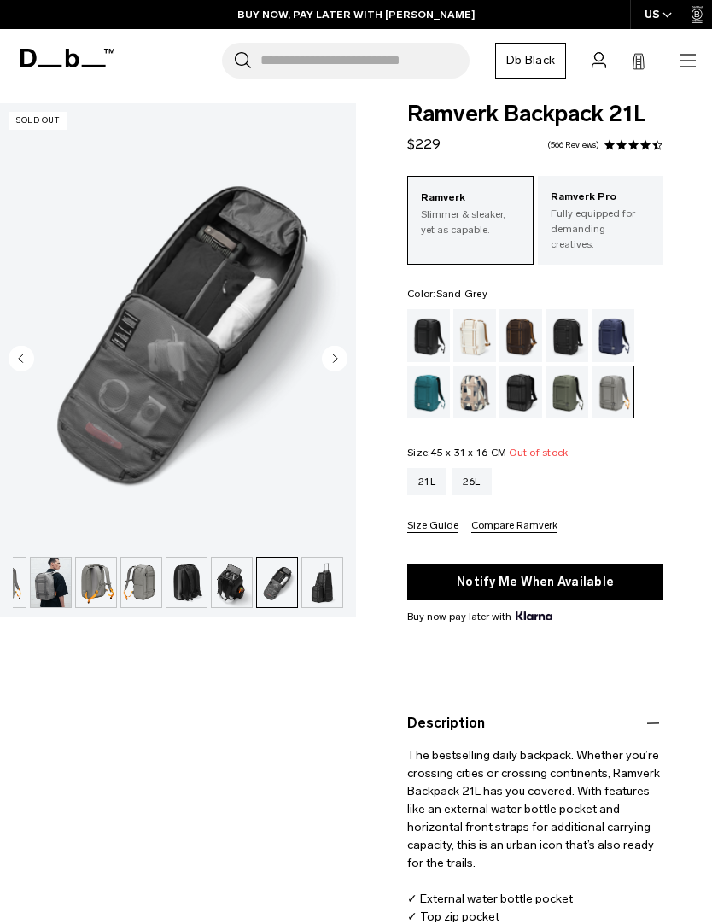
scroll to position [0, 0]
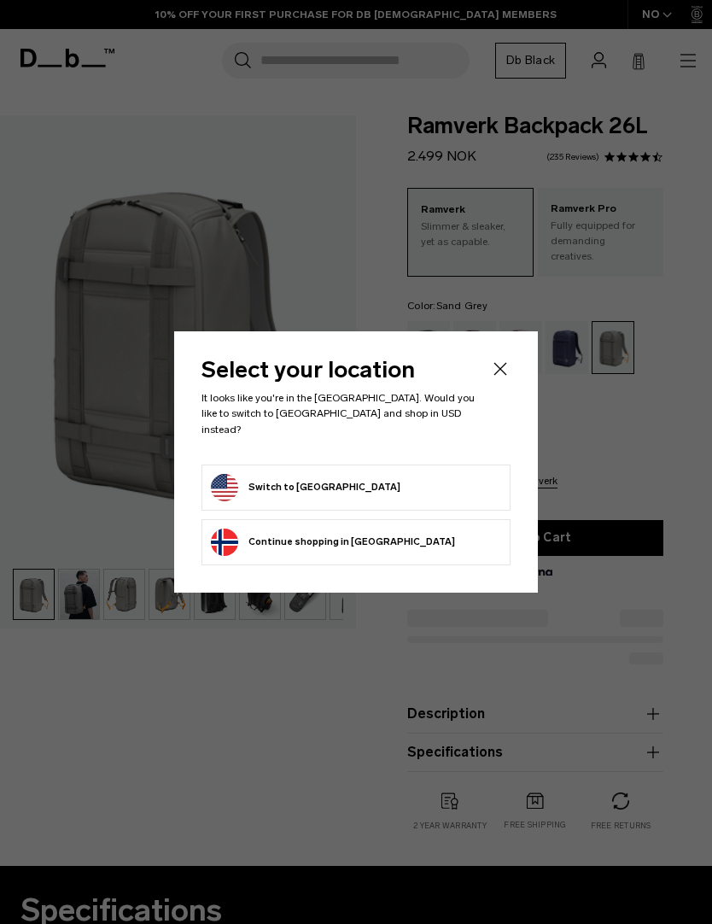
scroll to position [250, 0]
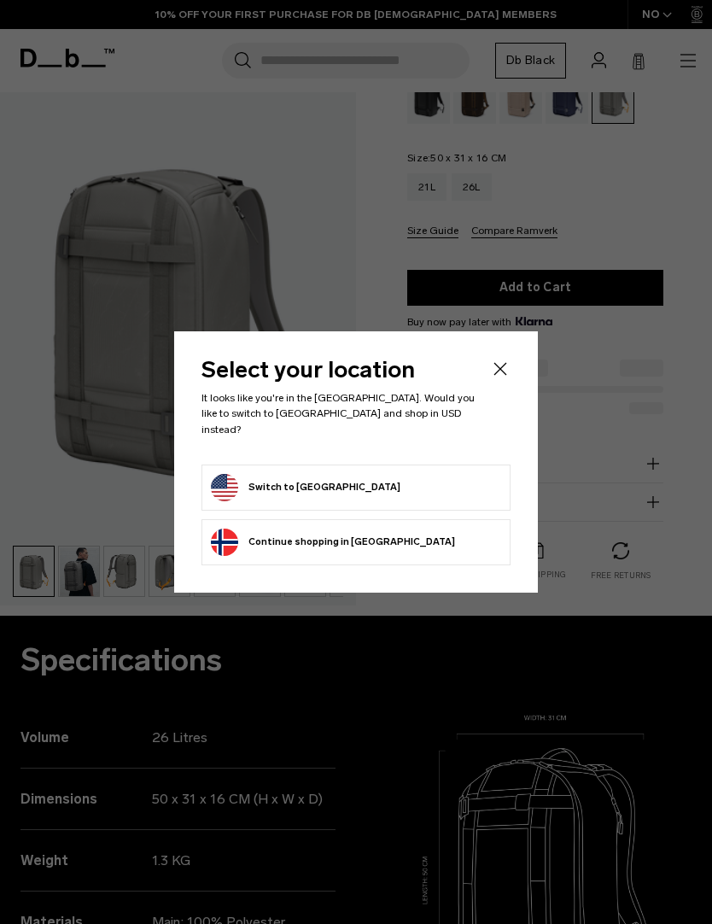
click at [505, 370] on icon "Close" at bounding box center [500, 368] width 20 height 20
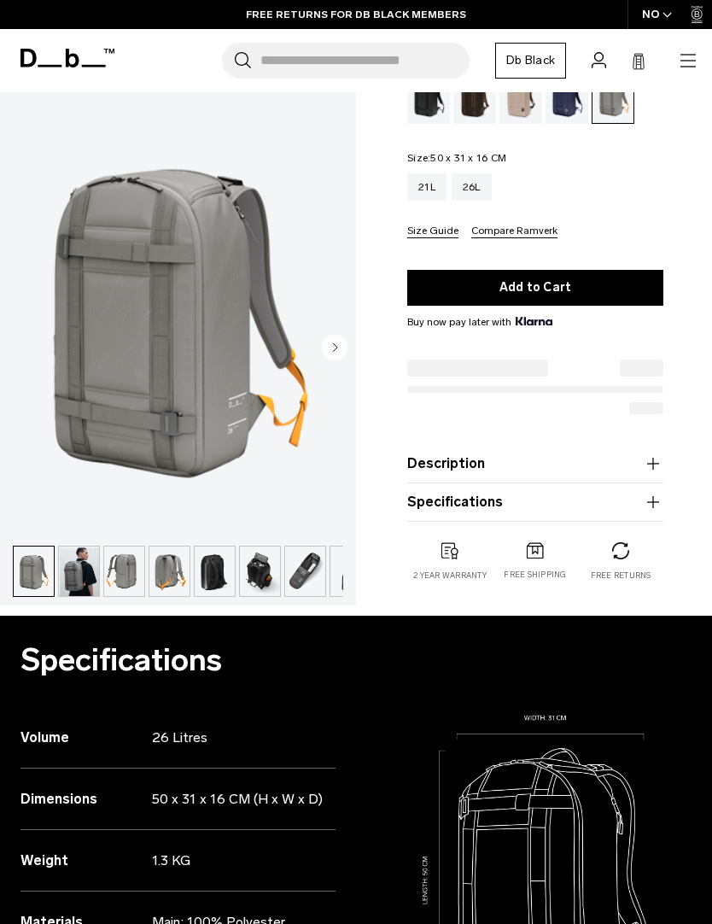
click at [446, 225] on button "Size Guide" at bounding box center [432, 231] width 51 height 13
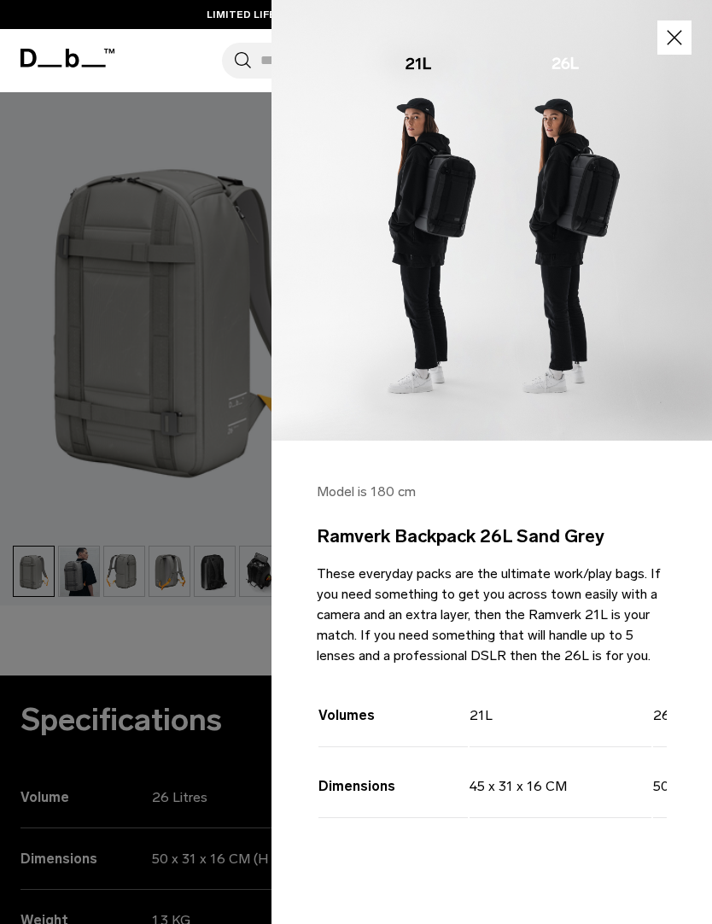
scroll to position [188, 0]
click at [236, 252] on div at bounding box center [356, 462] width 712 height 924
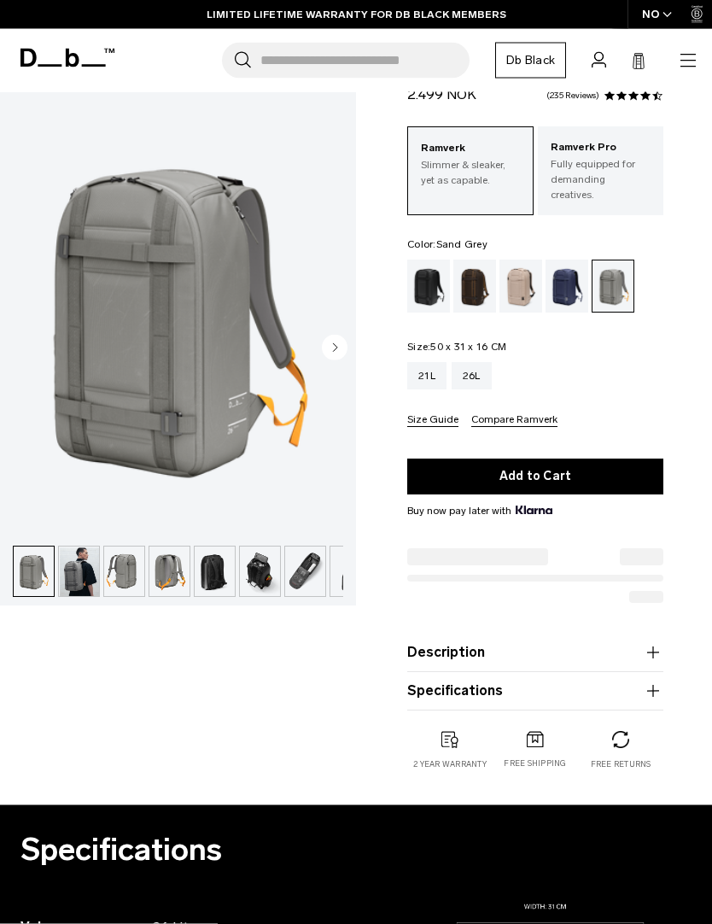
scroll to position [0, 0]
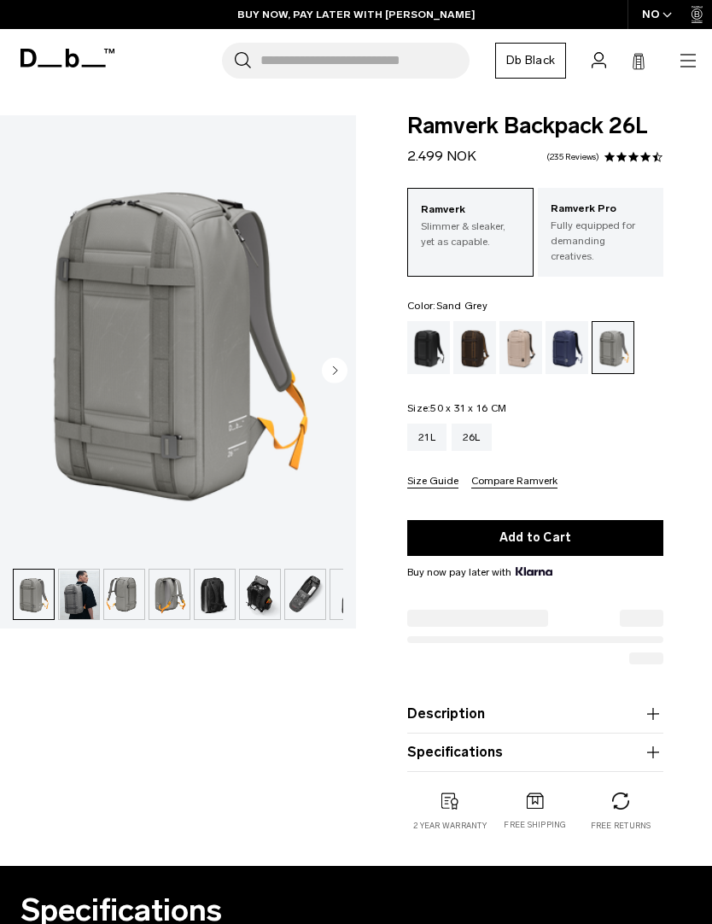
scroll to position [250, 0]
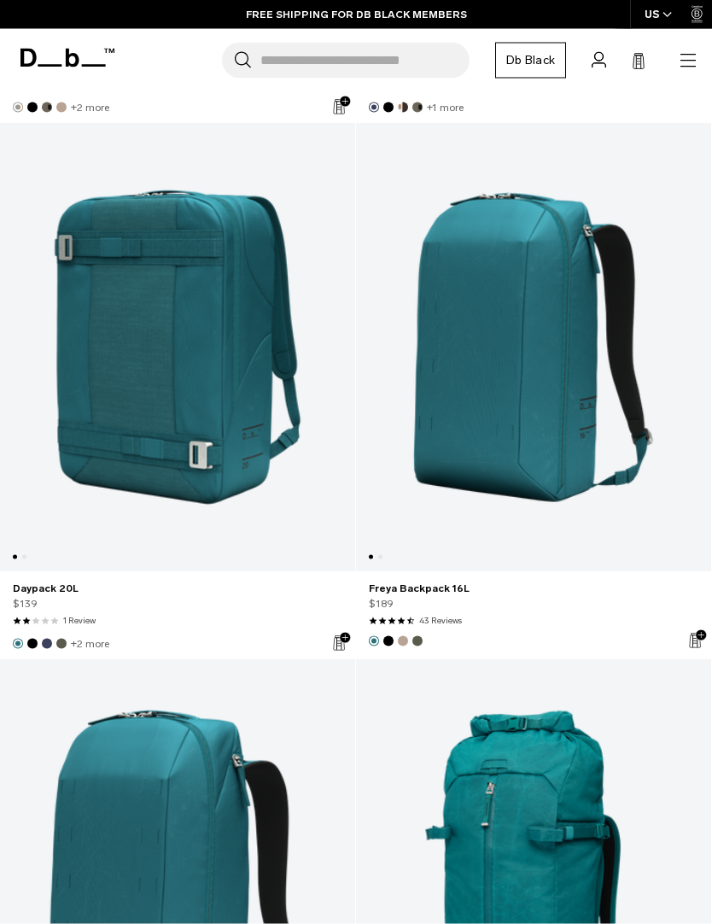
scroll to position [8929, 0]
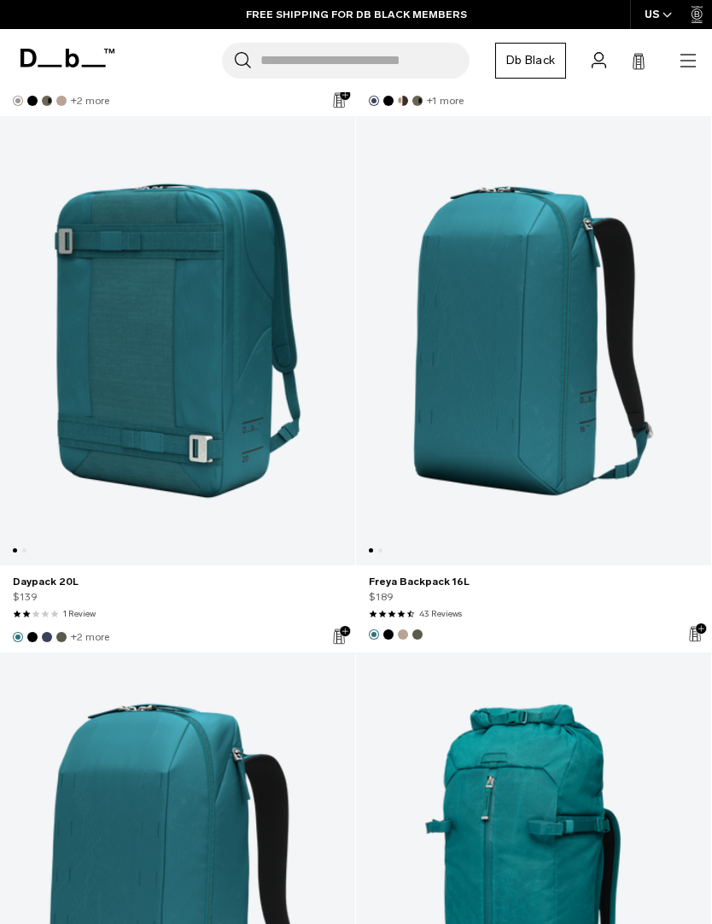
click at [548, 336] on link "Freya Backpack 16L" at bounding box center [533, 340] width 355 height 449
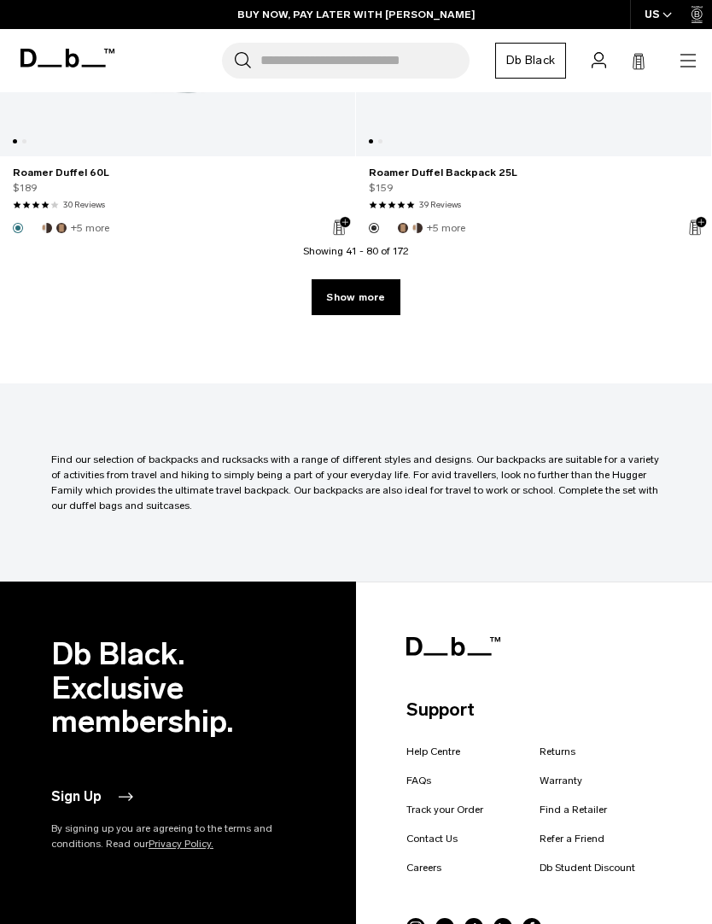
scroll to position [11020, 0]
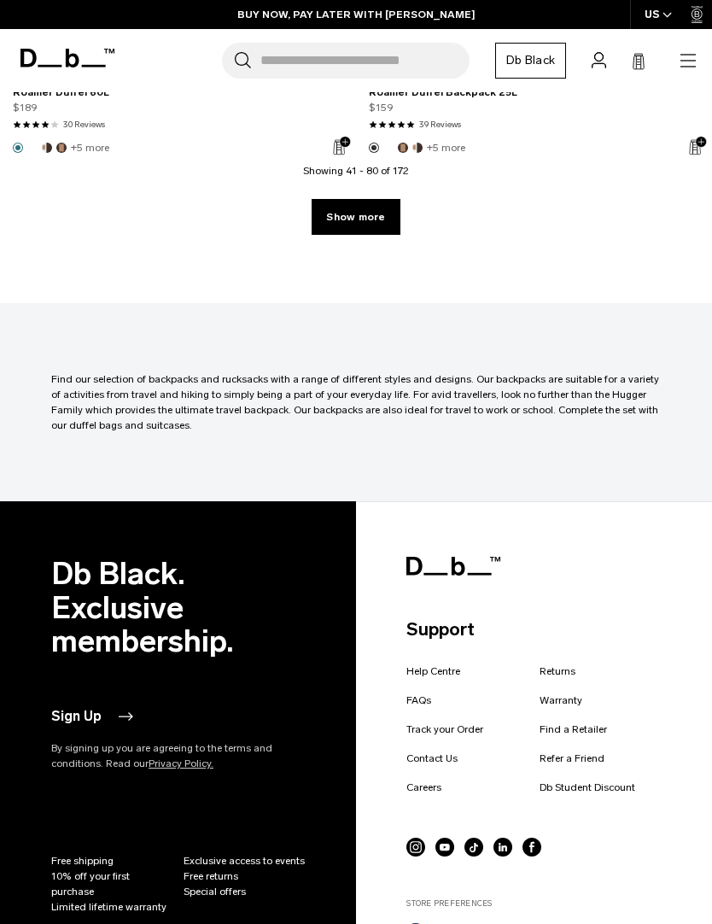
click at [378, 219] on link "Show more" at bounding box center [356, 217] width 88 height 36
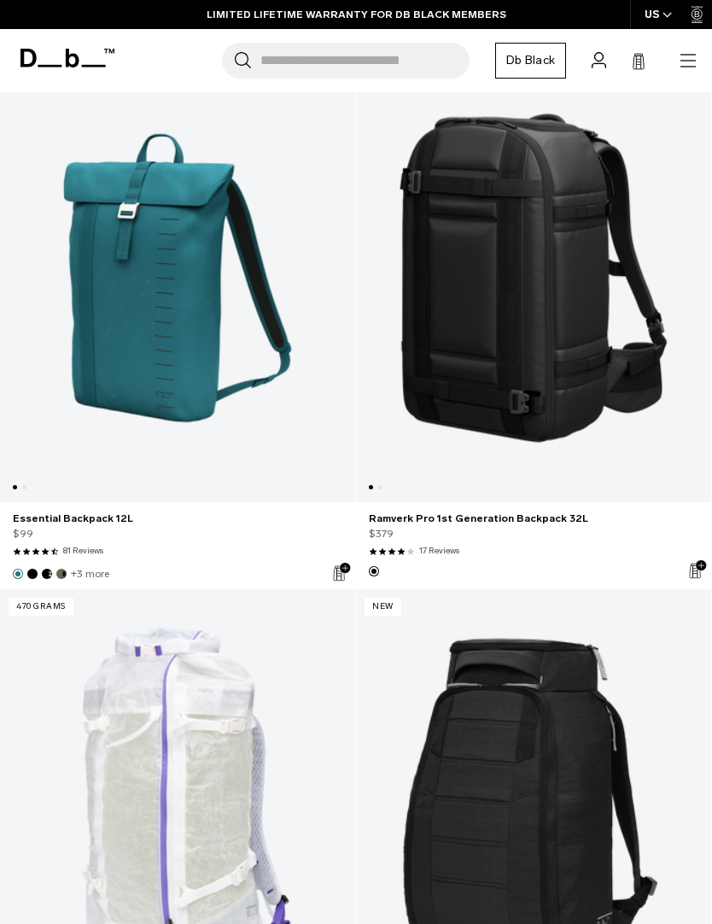
scroll to position [16467, 0]
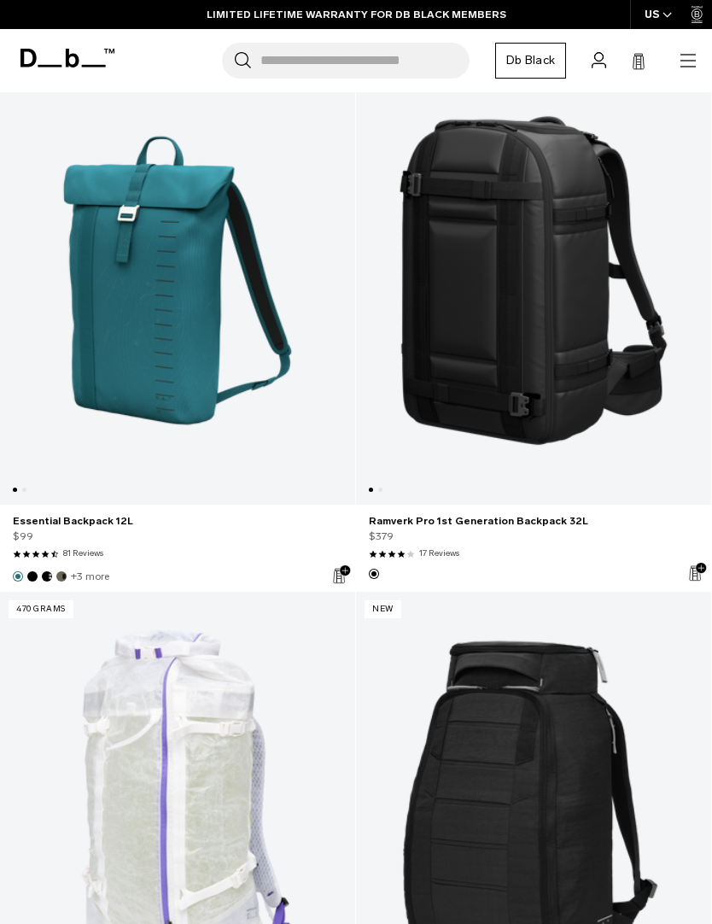
click at [564, 289] on link "Ramverk Pro 1st Generation Backpack 32L" at bounding box center [533, 280] width 355 height 449
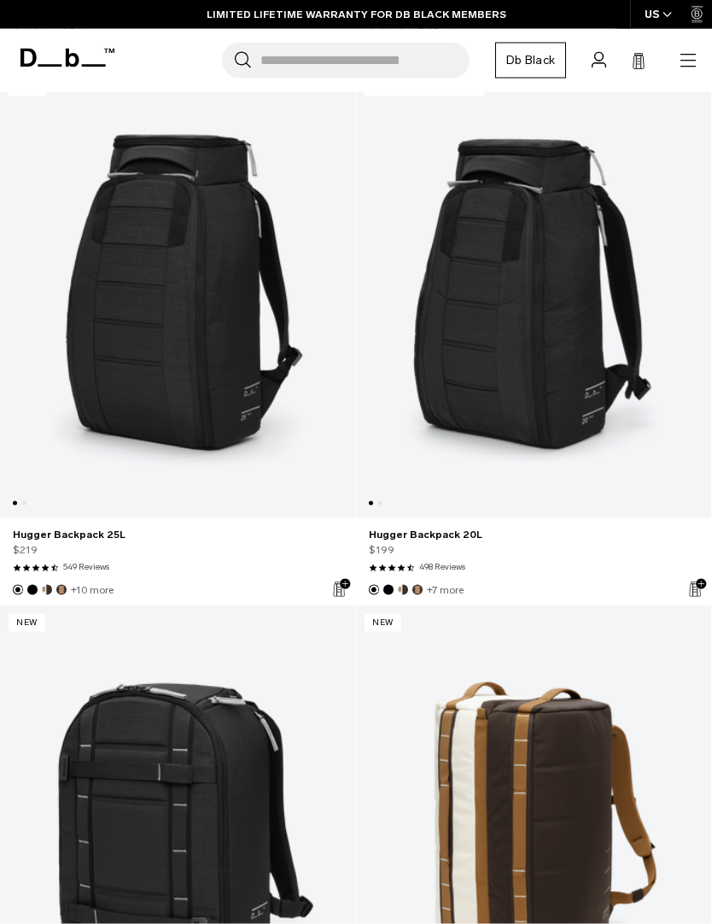
scroll to position [17526, 0]
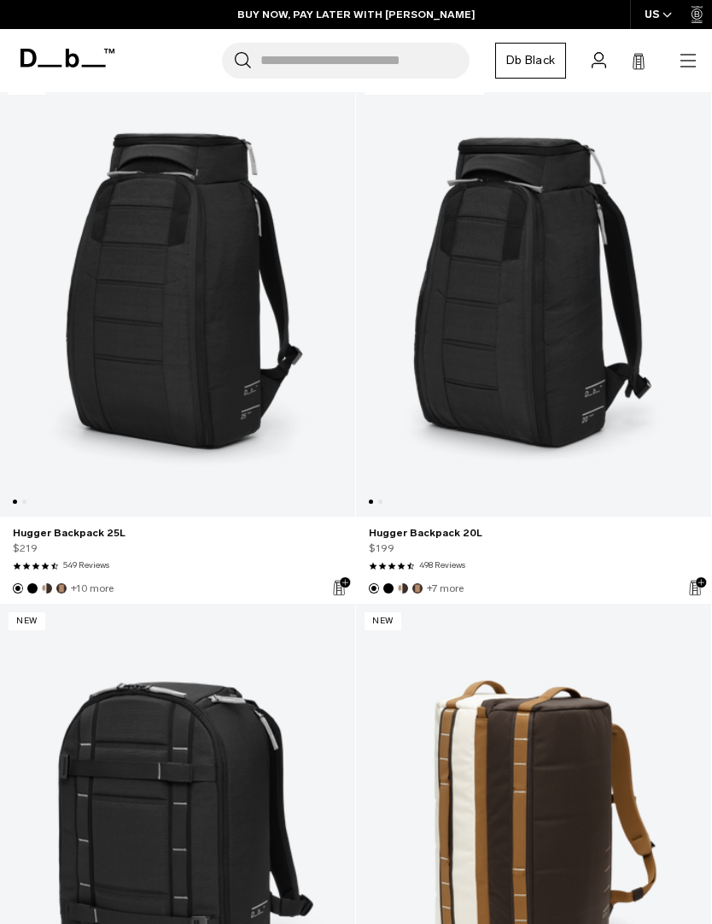
click at [541, 316] on link "Hugger Backpack 20L" at bounding box center [533, 292] width 355 height 449
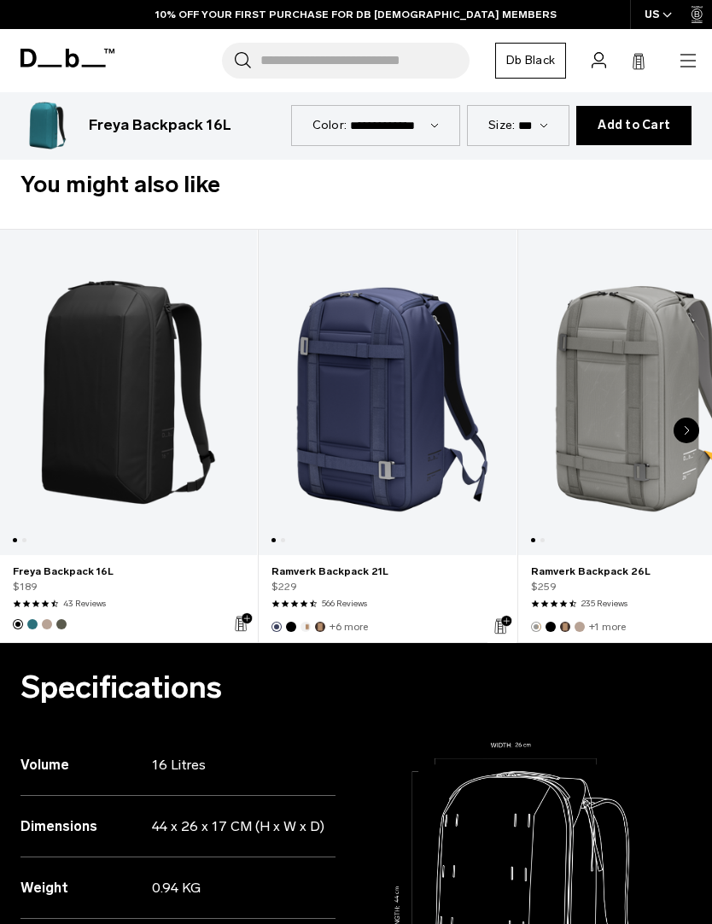
scroll to position [581, 0]
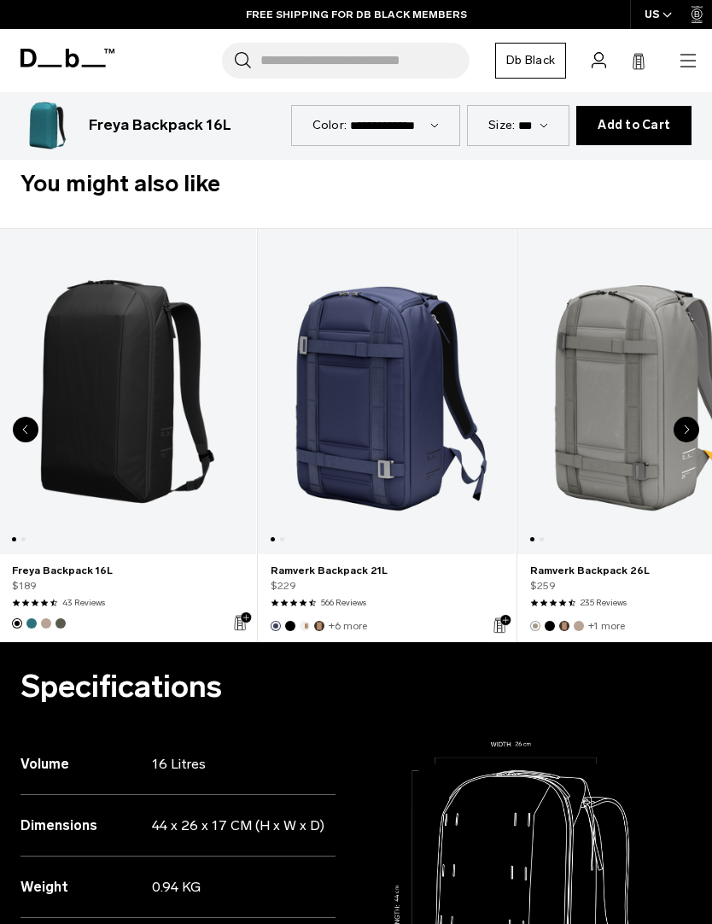
click at [87, 605] on link "43 Reviews" at bounding box center [83, 603] width 43 height 13
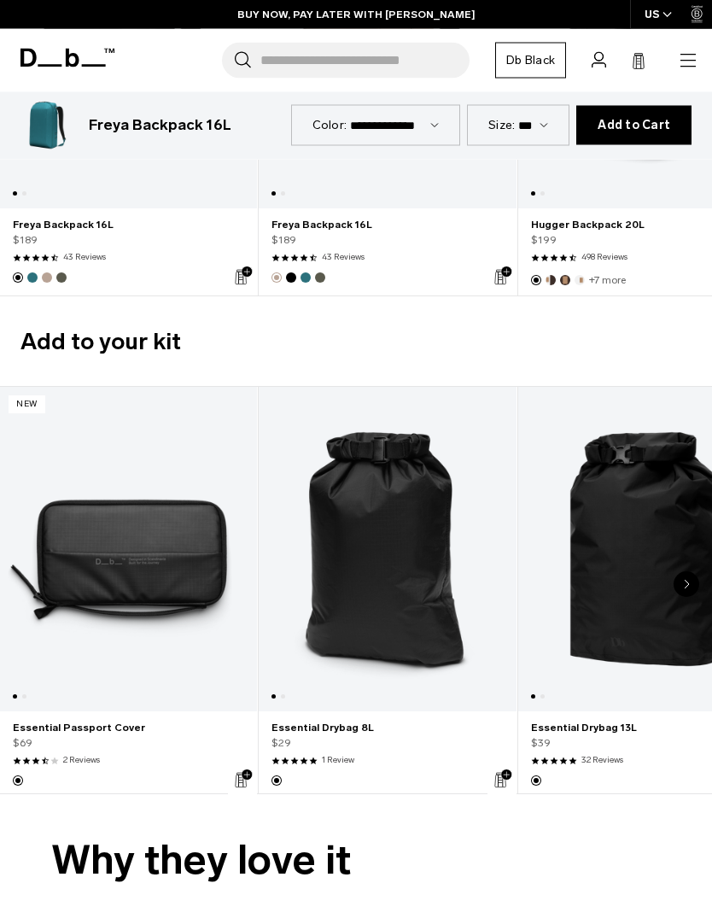
scroll to position [2787, 0]
